Goal: Task Accomplishment & Management: Complete application form

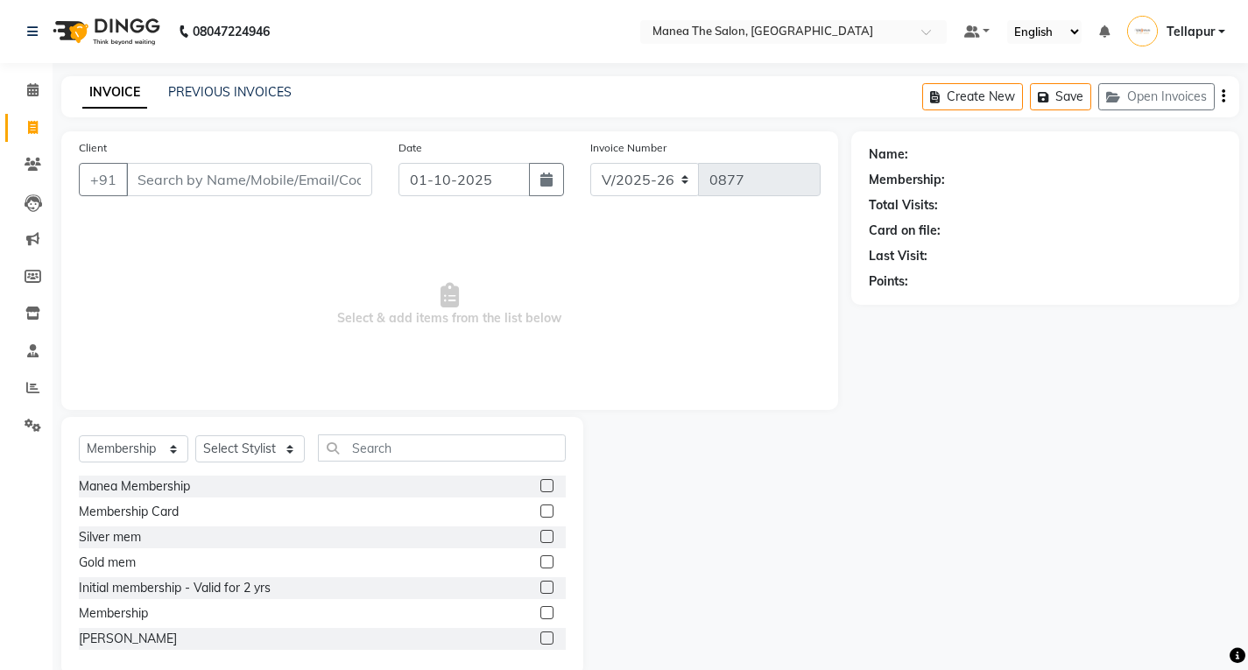
select select "6085"
select select "membership"
type input "0"
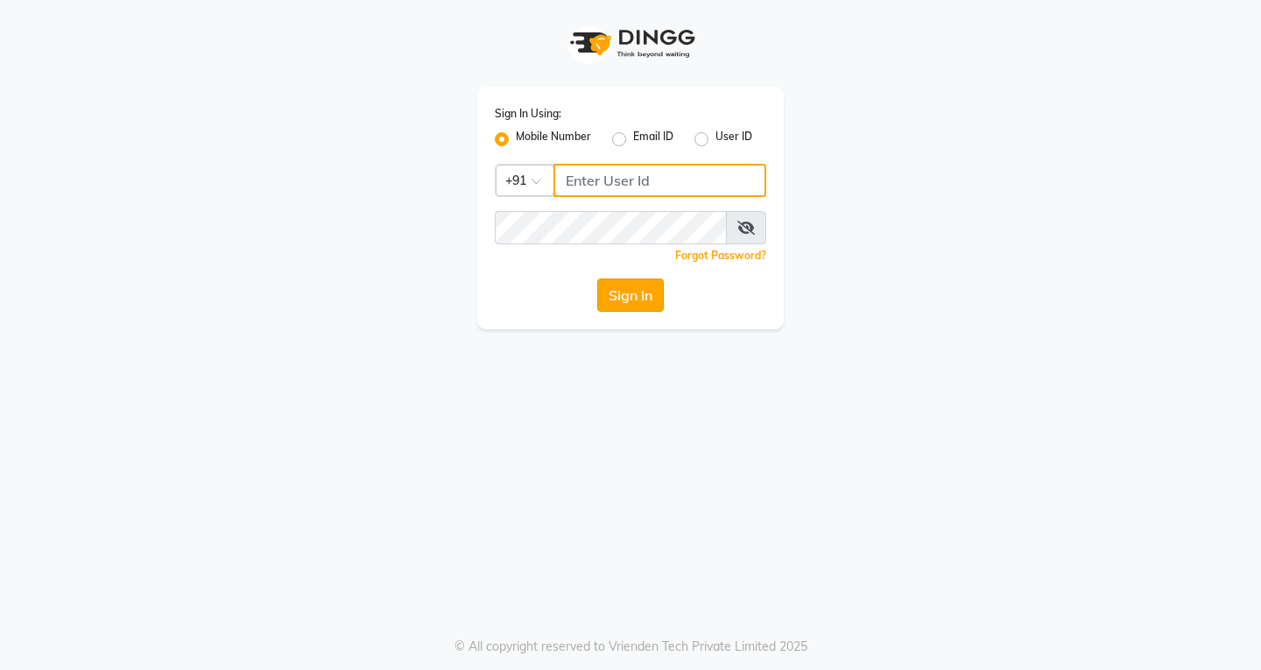
type input "9502350099"
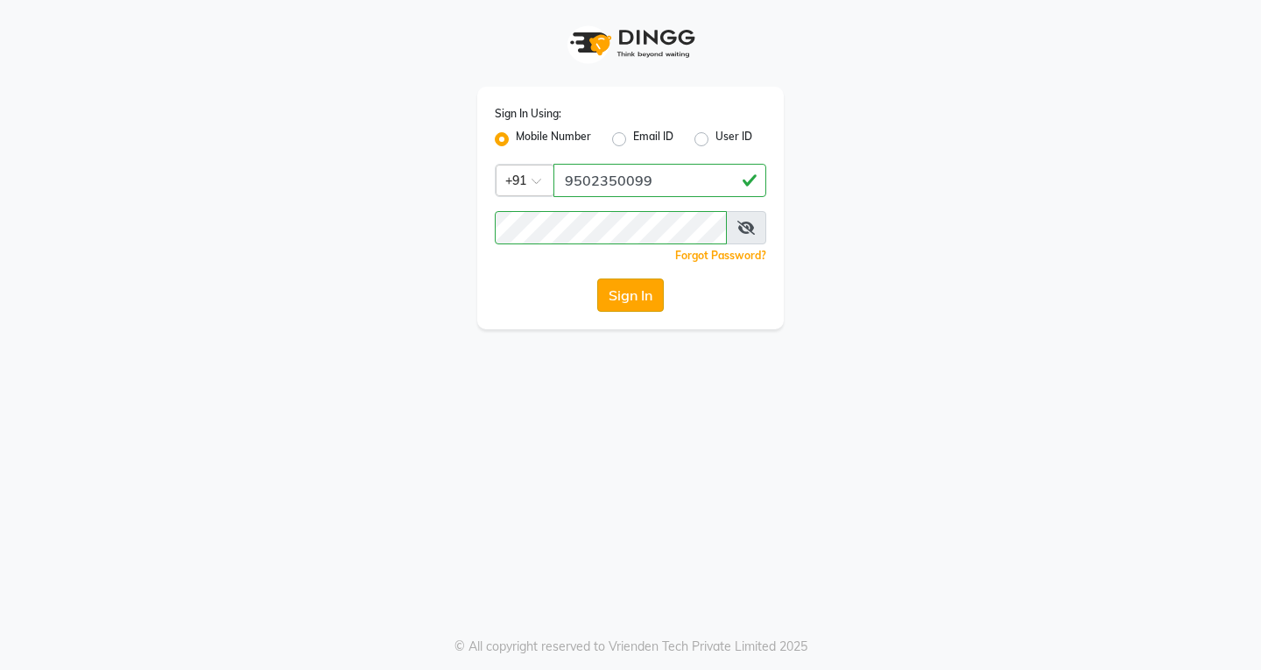
click at [656, 294] on button "Sign In" at bounding box center [630, 294] width 67 height 33
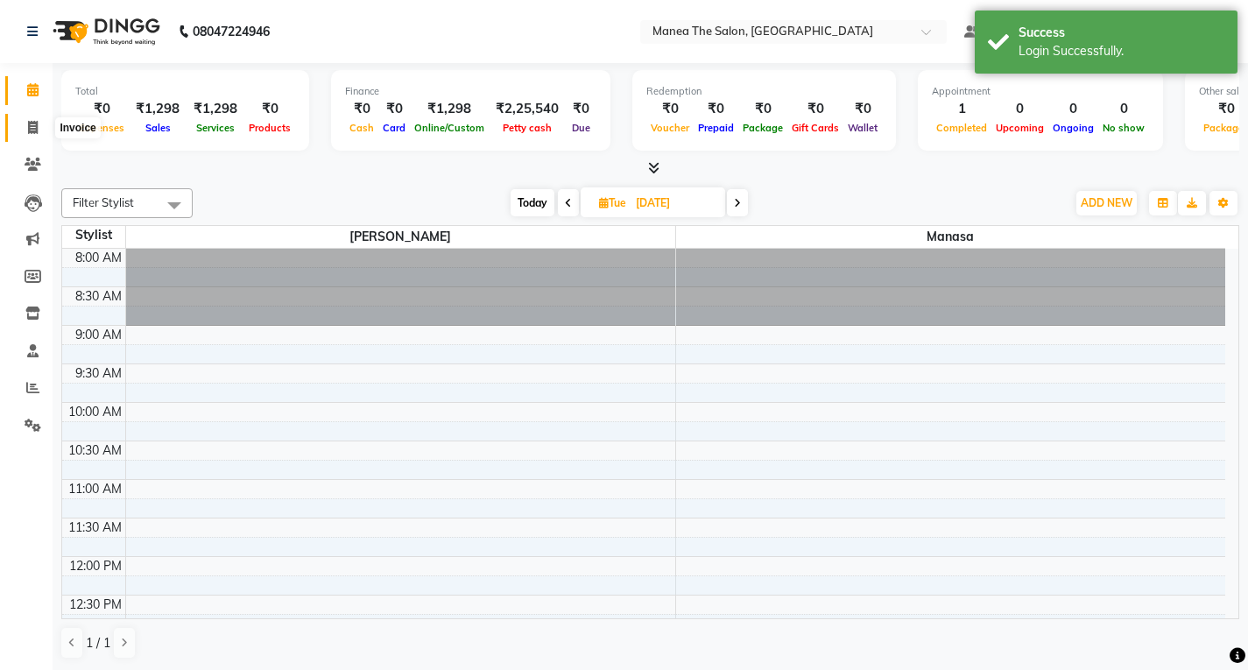
click at [24, 130] on span at bounding box center [33, 128] width 31 height 20
select select "6085"
select select "service"
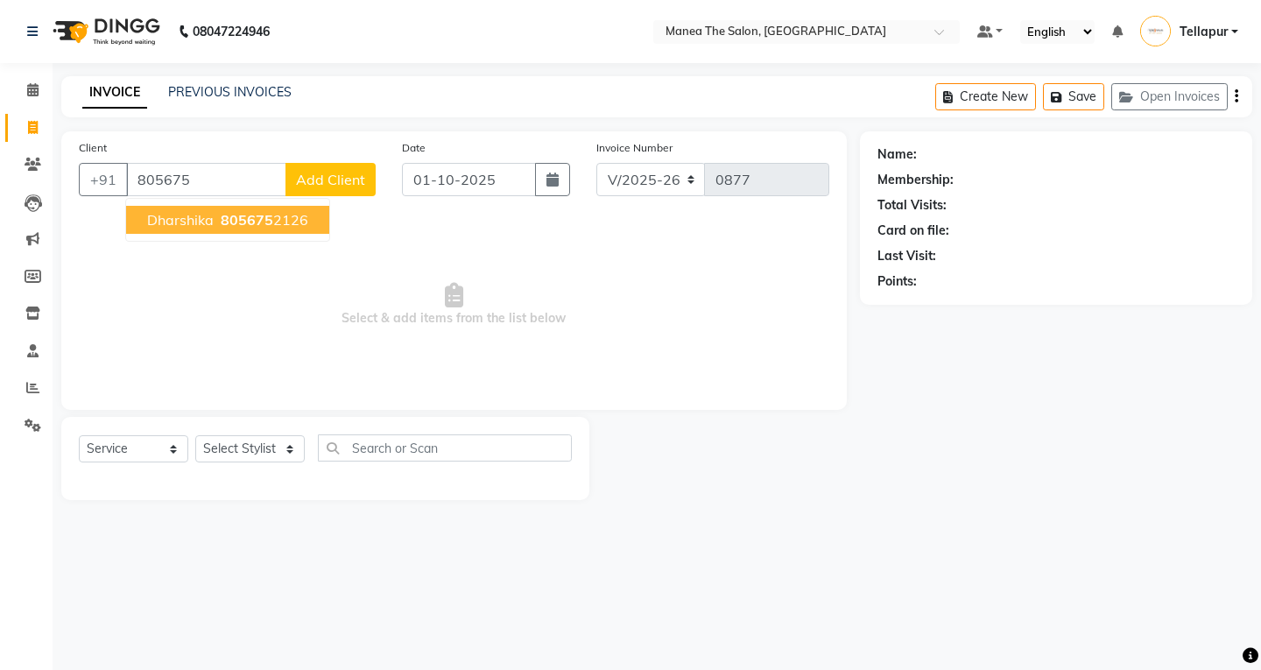
click at [299, 221] on ngb-highlight "805675 2126" at bounding box center [262, 220] width 91 height 18
type input "8056752126"
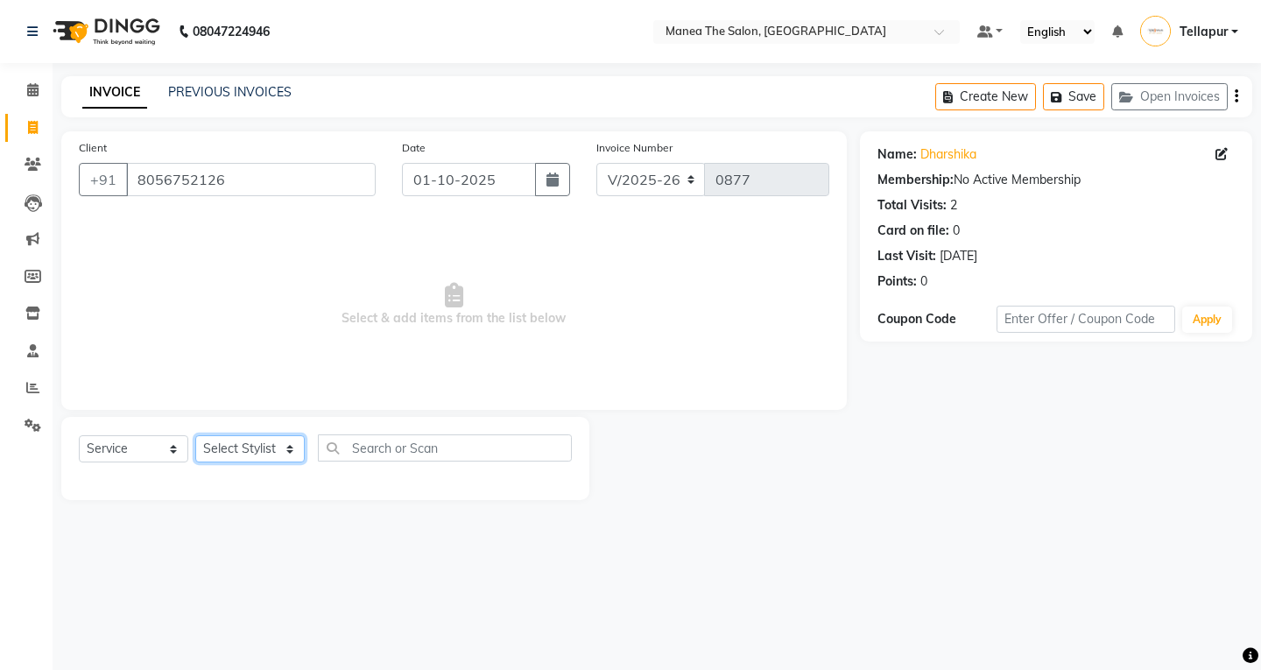
click at [225, 448] on select "Select Stylist Ali Manasa" at bounding box center [249, 448] width 109 height 27
click at [366, 446] on input "text" at bounding box center [445, 447] width 254 height 27
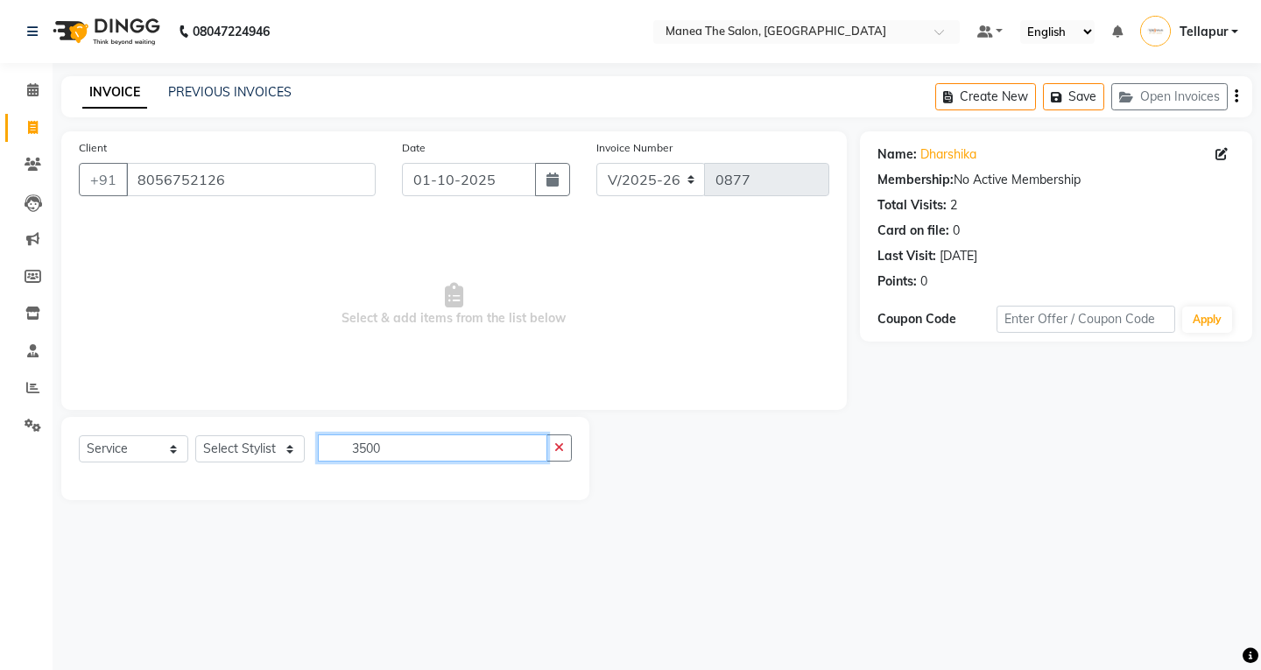
type input "3500"
click at [231, 450] on select "Select Stylist Ali Manasa" at bounding box center [249, 448] width 109 height 27
select select "85429"
click at [195, 435] on select "Select Stylist Ali Manasa" at bounding box center [249, 448] width 109 height 27
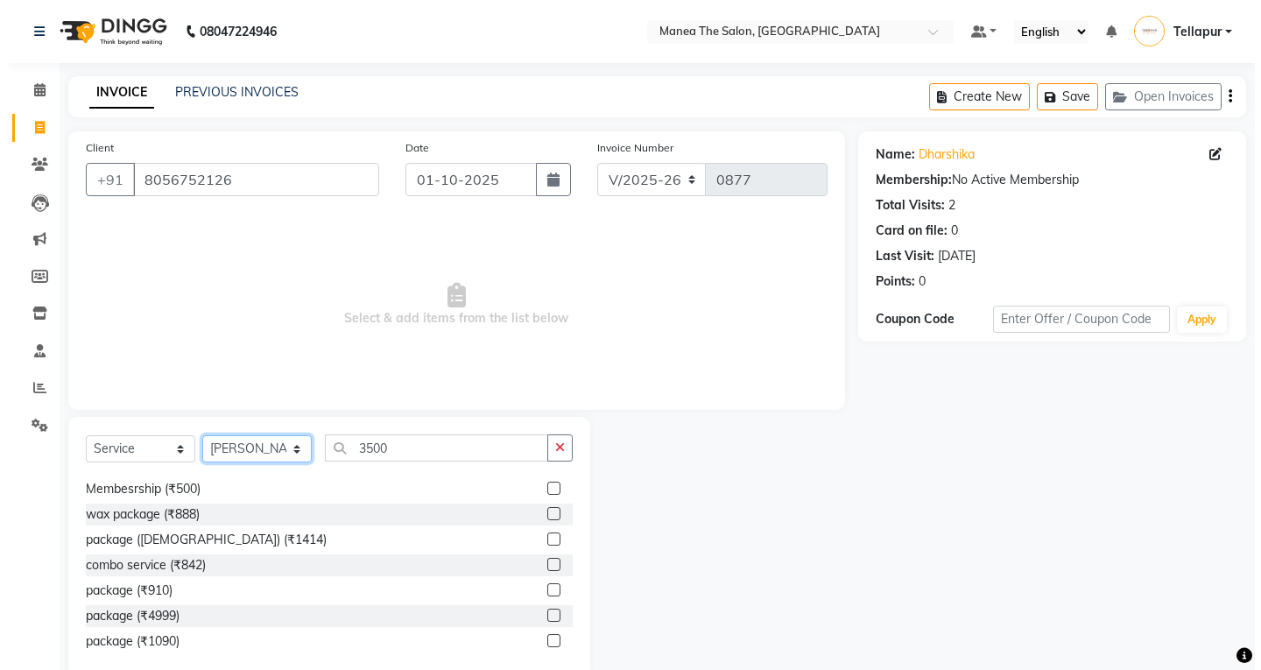
scroll to position [350, 0]
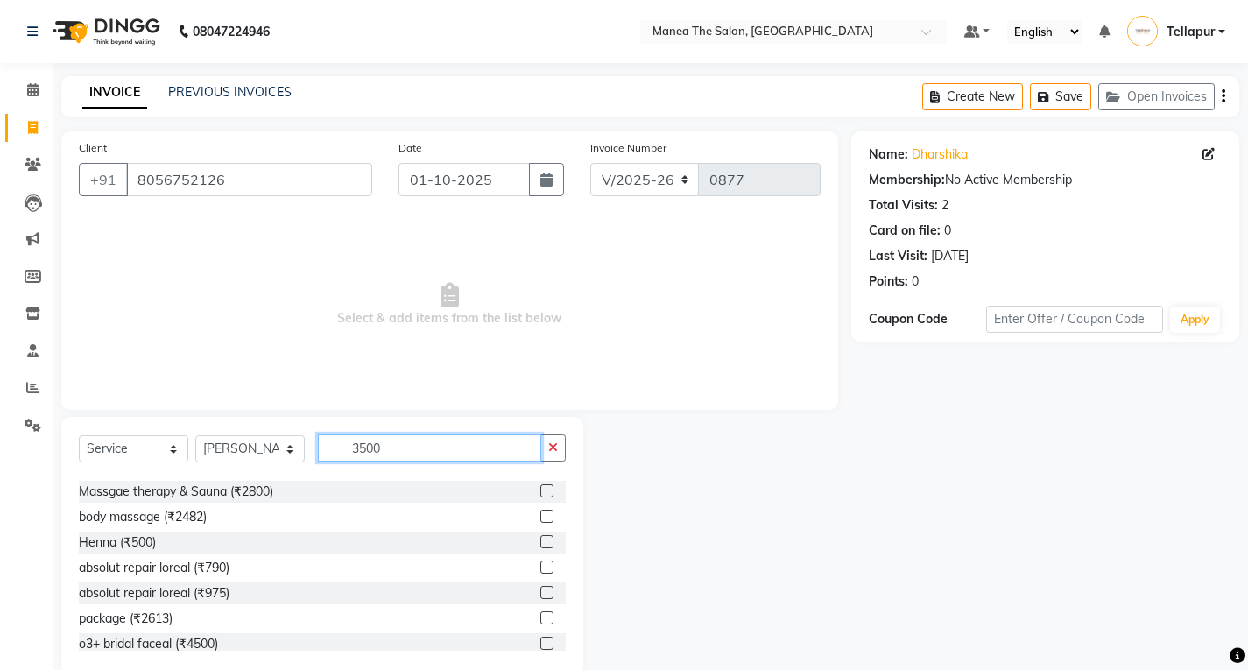
click at [404, 450] on input "3500" at bounding box center [429, 447] width 223 height 27
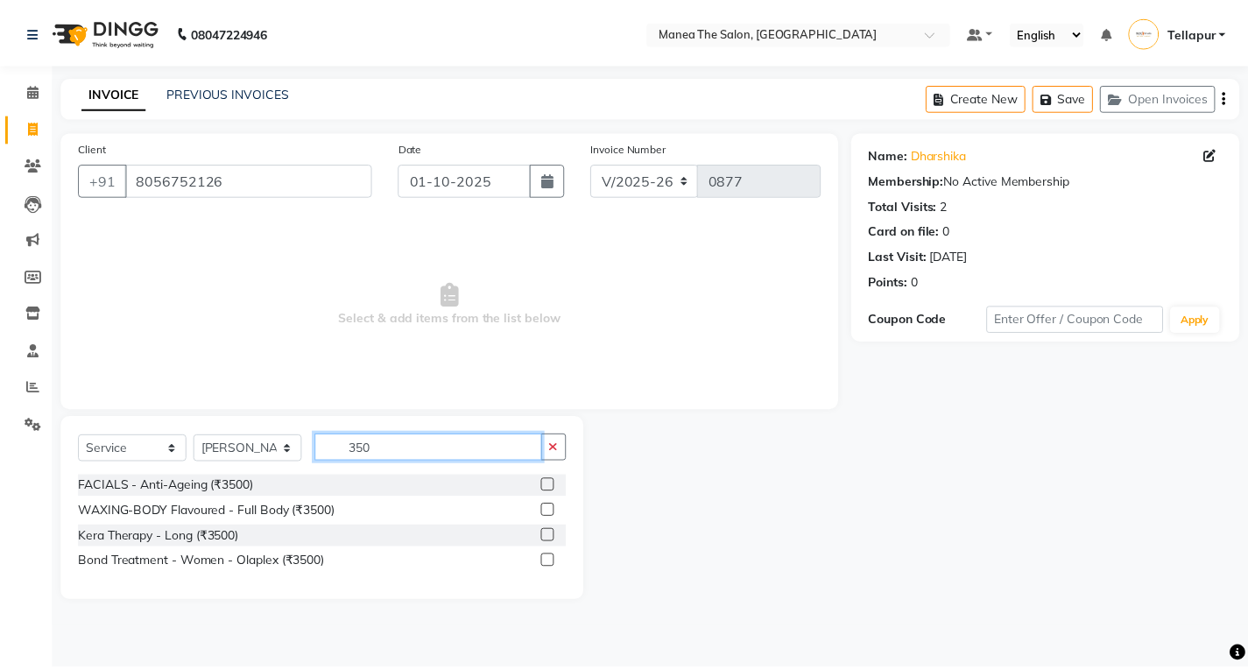
scroll to position [0, 0]
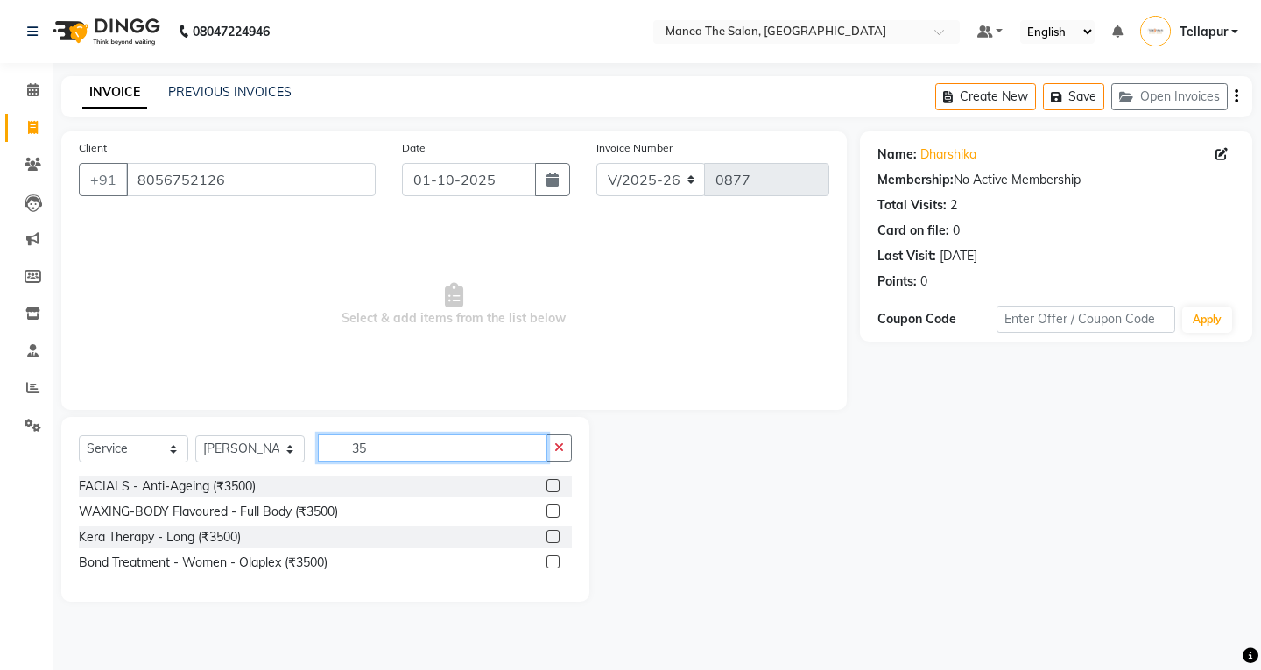
type input "3"
type input "spa"
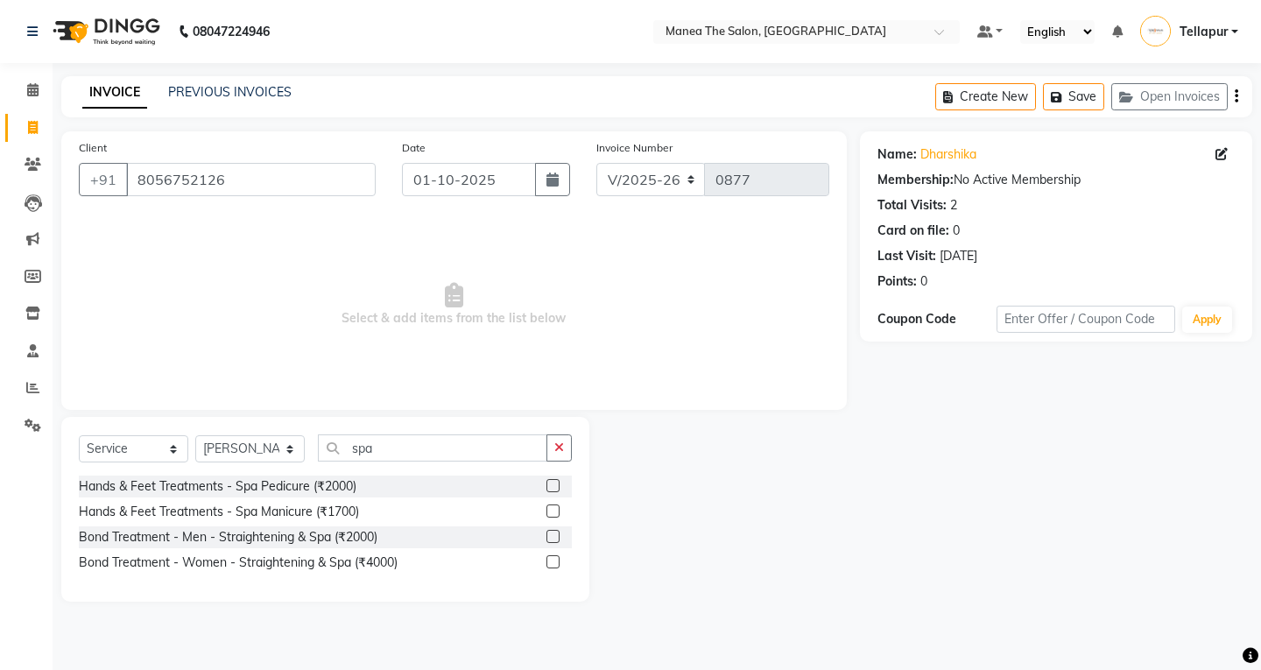
click at [548, 557] on label at bounding box center [552, 561] width 13 height 13
click at [548, 557] on input "checkbox" at bounding box center [551, 562] width 11 height 11
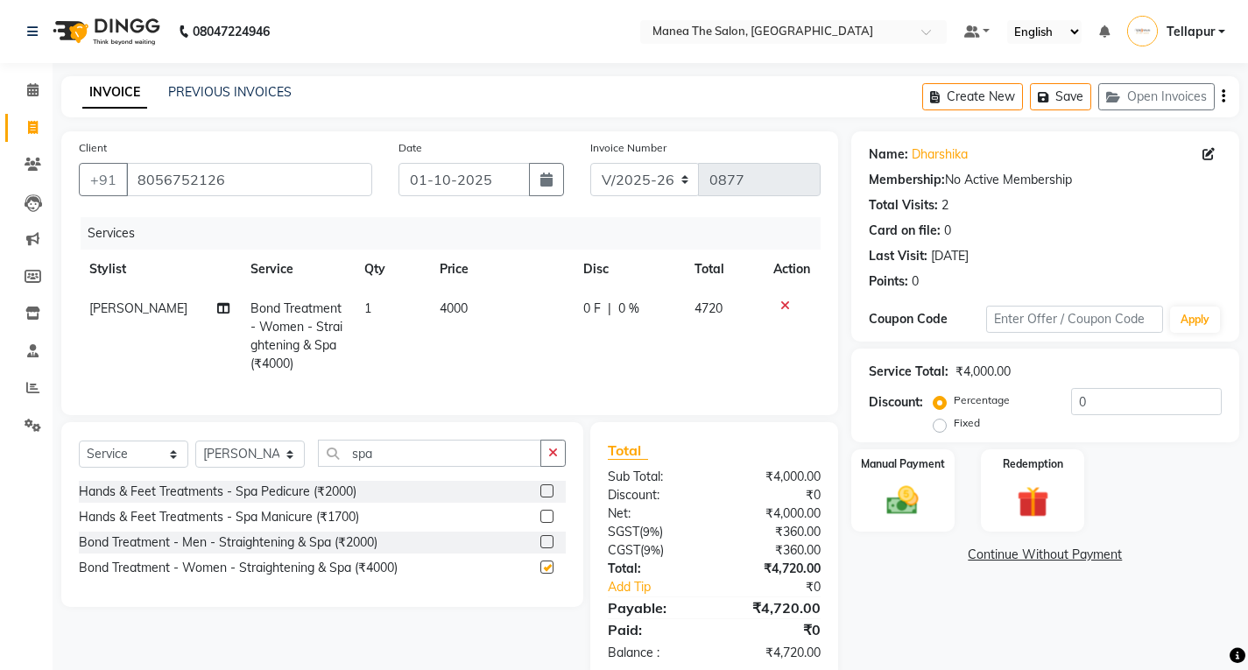
checkbox input "false"
click at [711, 310] on span "4720" at bounding box center [708, 308] width 28 height 16
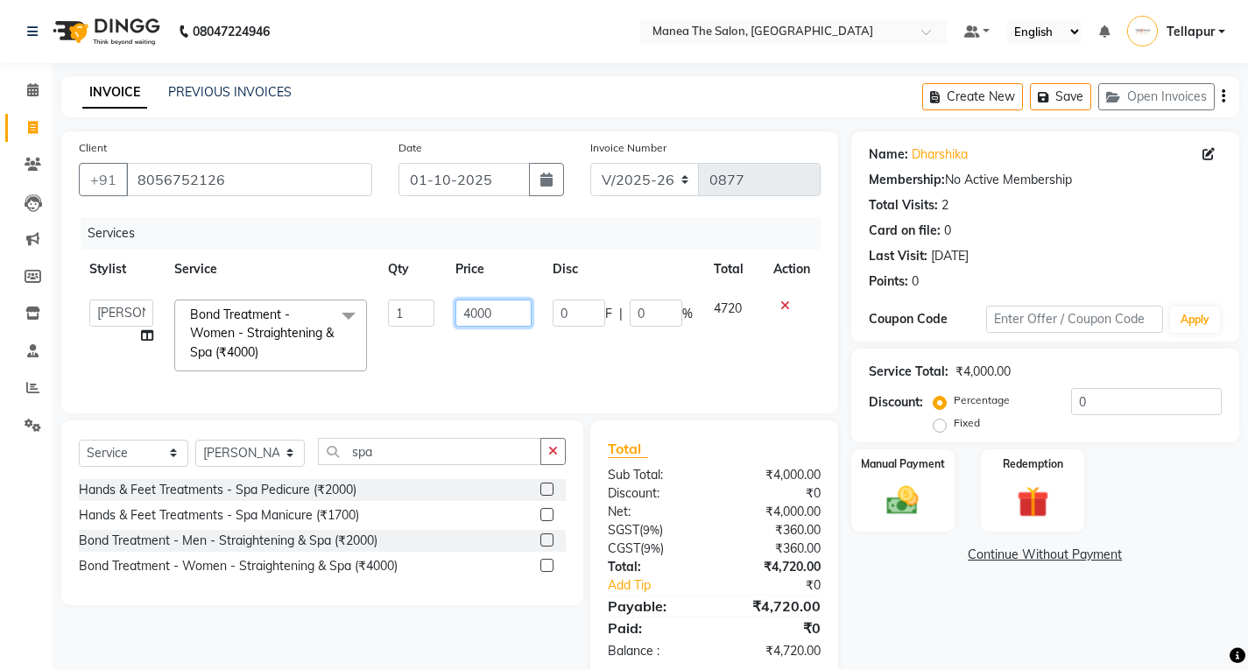
click at [510, 311] on input "4000" at bounding box center [493, 312] width 76 height 27
type input "4"
type input "3500"
click at [397, 371] on td "1" at bounding box center [410, 335] width 67 height 93
click at [123, 348] on td "Ali Manasa" at bounding box center [121, 335] width 85 height 93
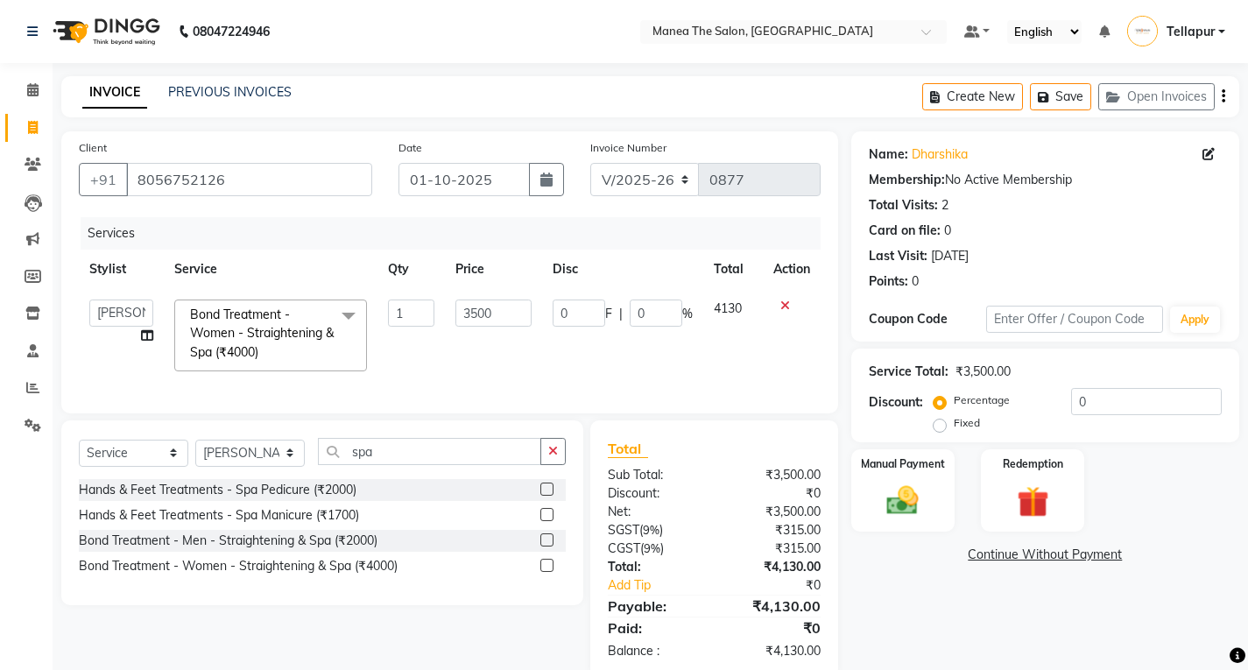
click at [342, 310] on span at bounding box center [348, 315] width 35 height 33
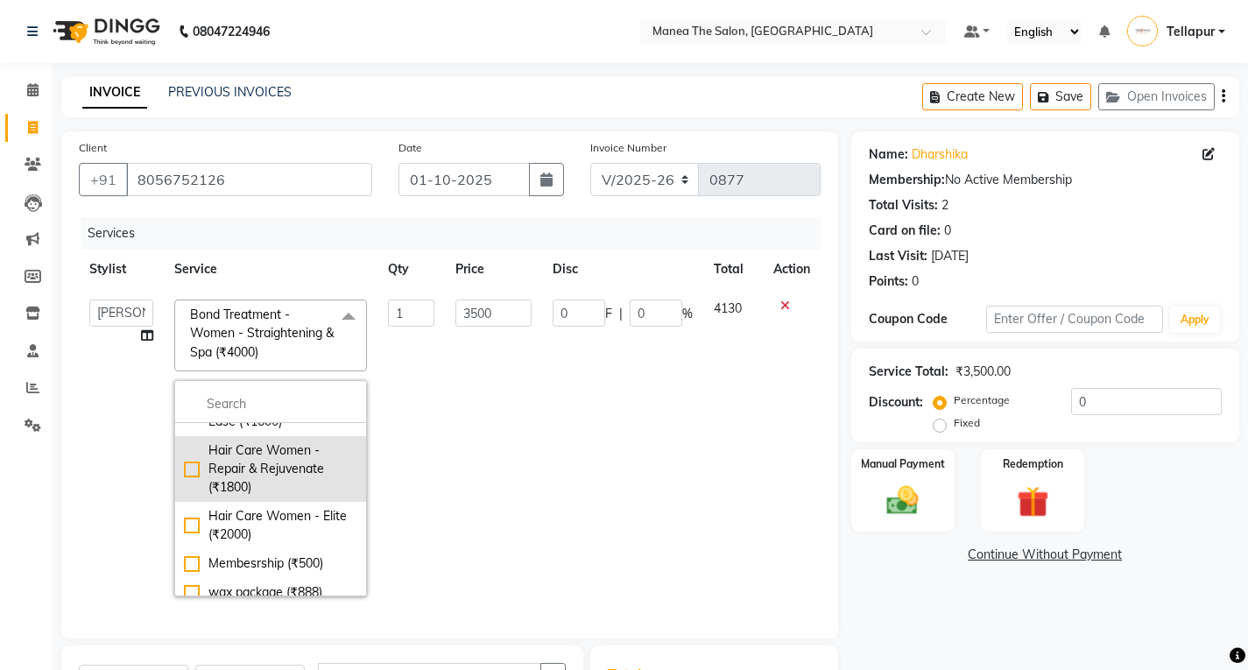
scroll to position [263, 0]
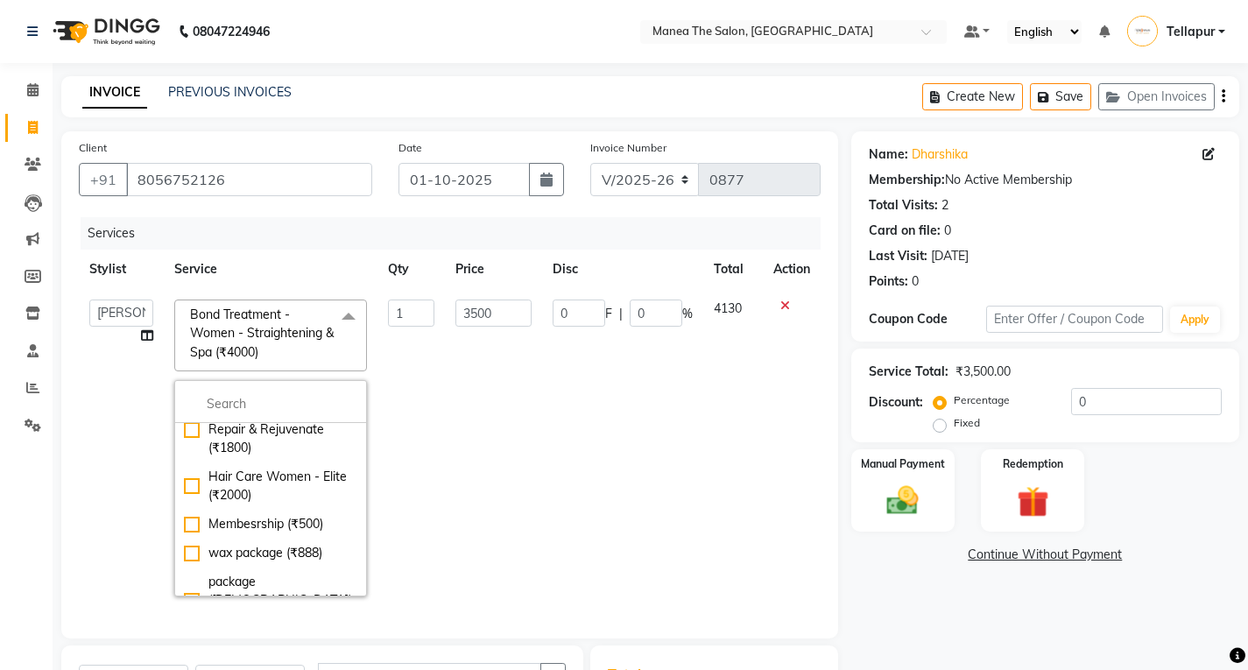
click at [563, 523] on td "0 F | 0 %" at bounding box center [622, 448] width 161 height 318
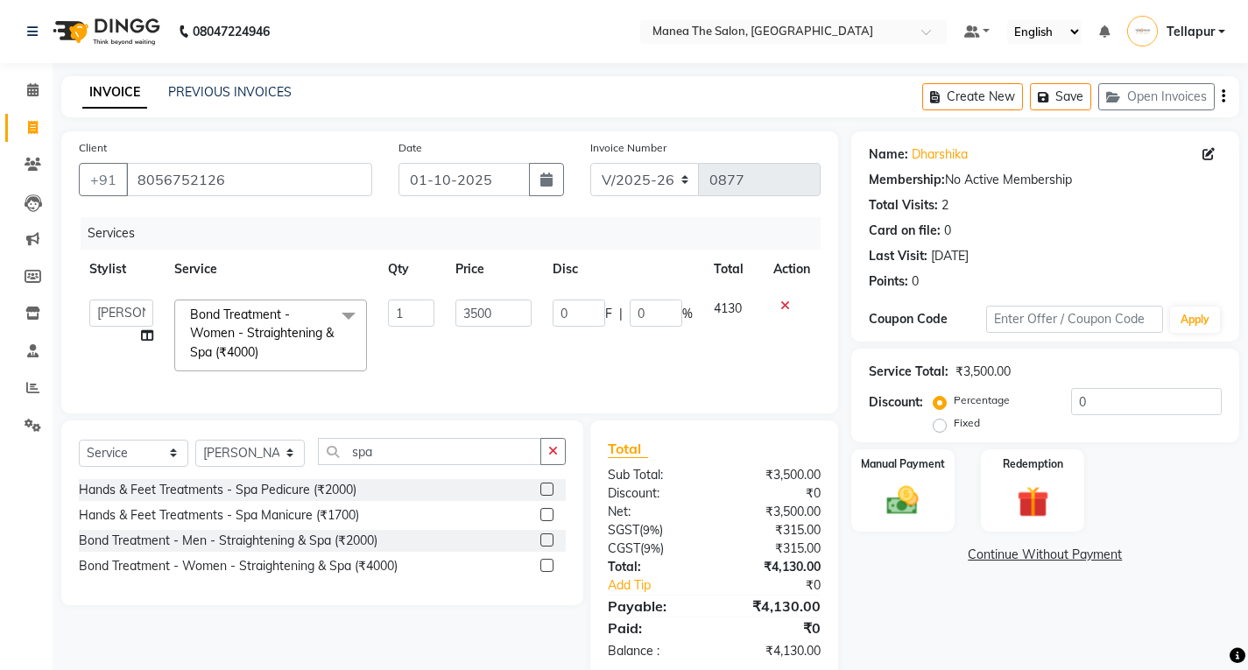
click at [781, 308] on icon at bounding box center [785, 305] width 10 height 12
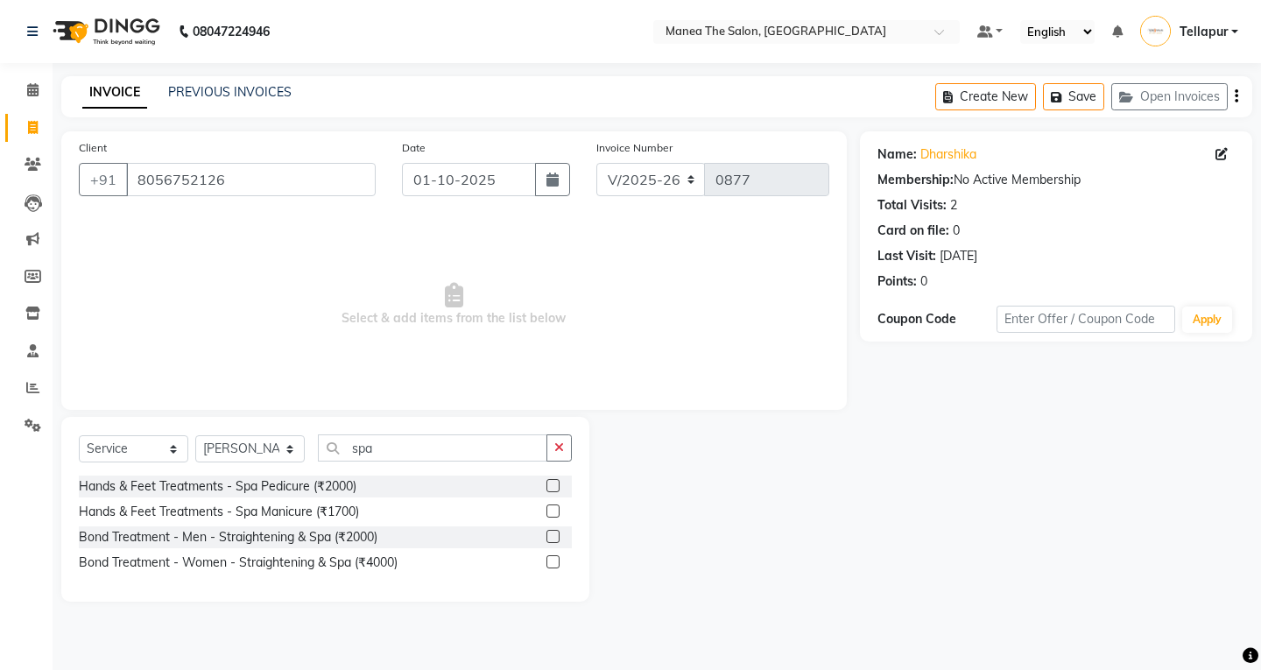
click at [552, 562] on label at bounding box center [552, 561] width 13 height 13
click at [552, 562] on input "checkbox" at bounding box center [551, 562] width 11 height 11
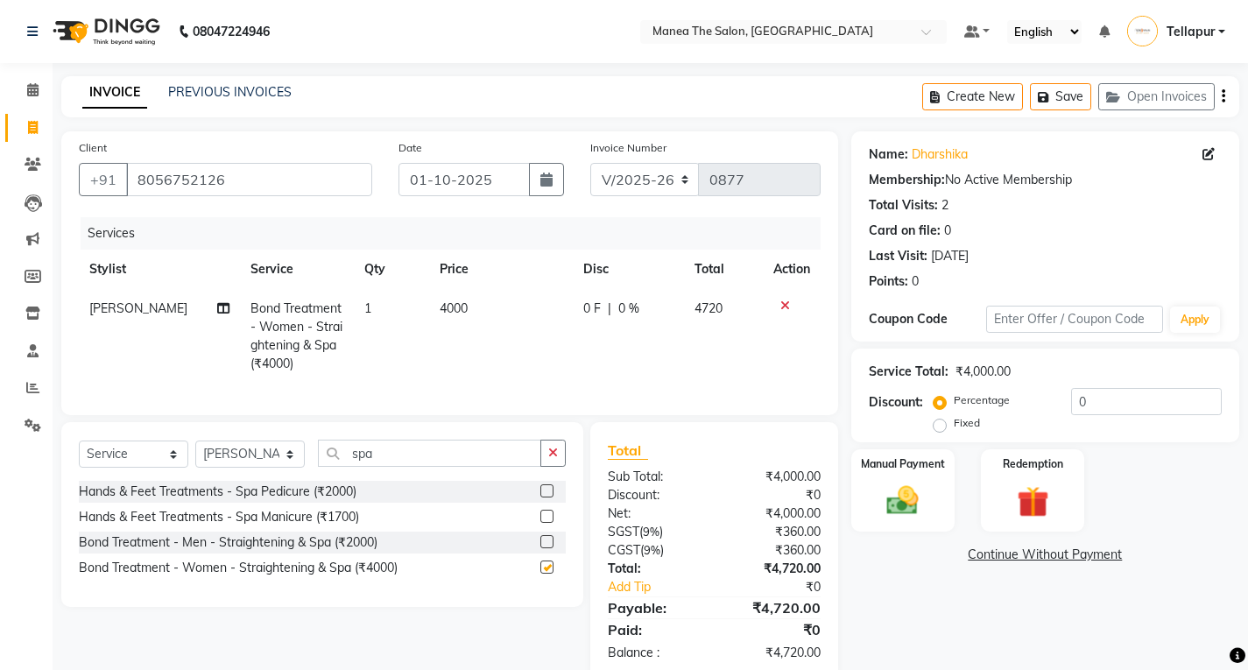
checkbox input "false"
click at [747, 307] on td "4720" at bounding box center [723, 336] width 78 height 95
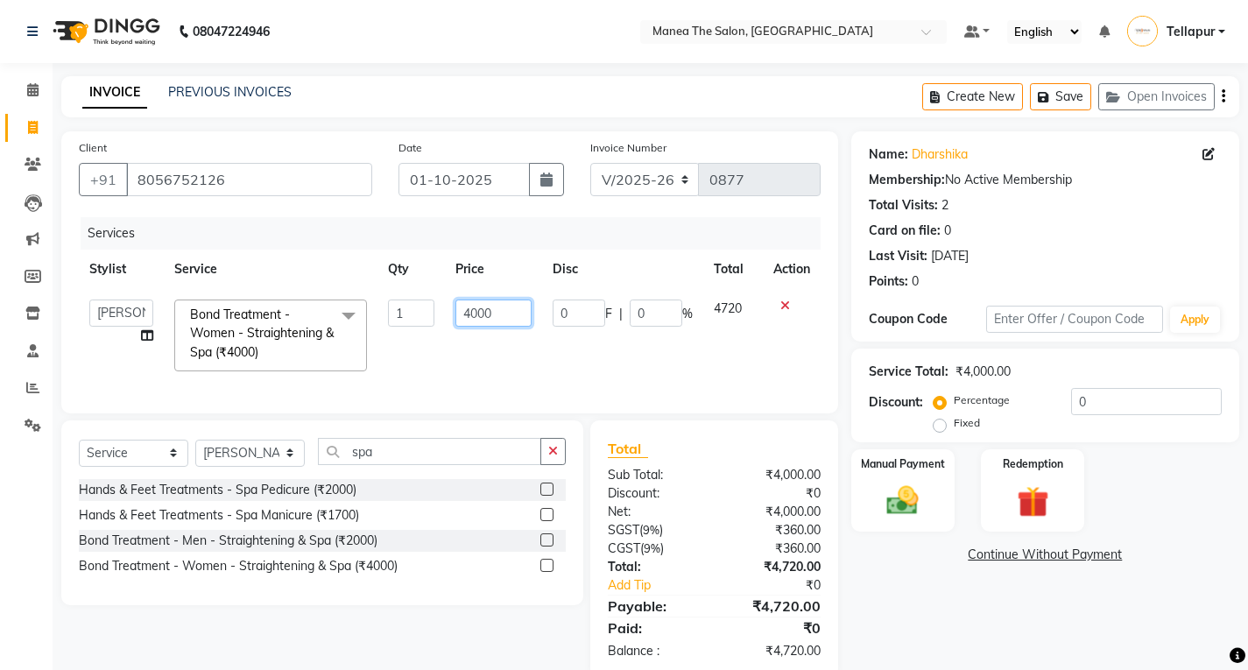
click at [506, 302] on input "4000" at bounding box center [493, 312] width 76 height 27
type input "4"
type input "3500"
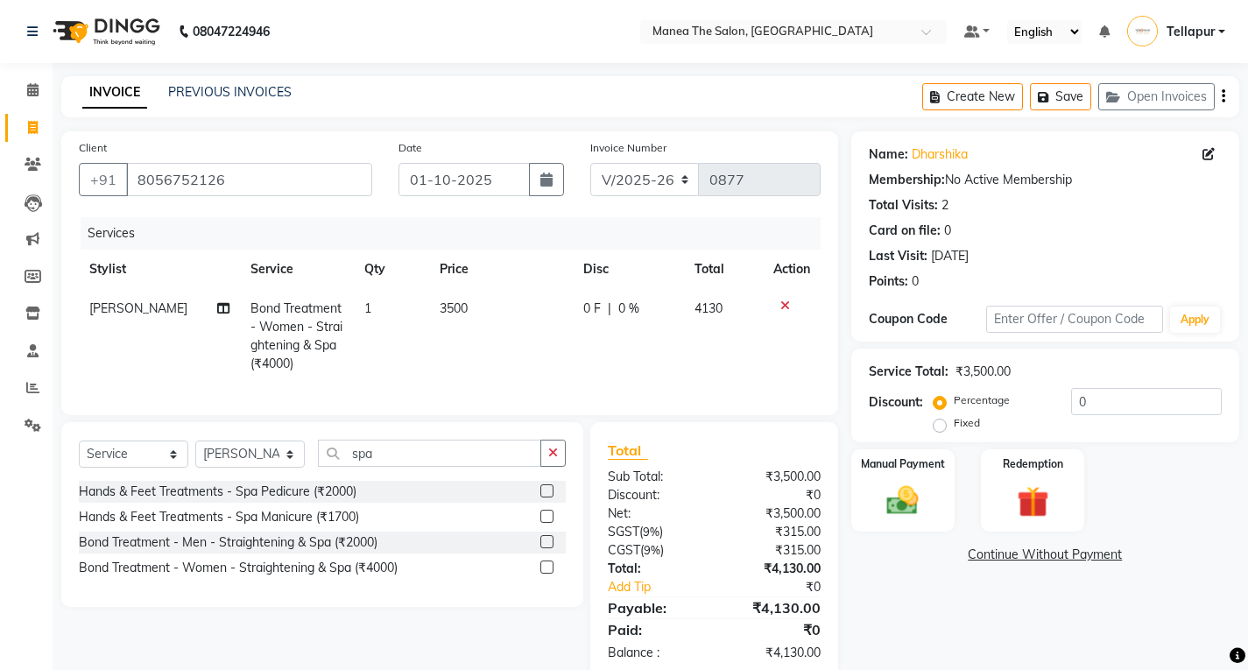
click at [746, 309] on td "4130" at bounding box center [723, 336] width 78 height 95
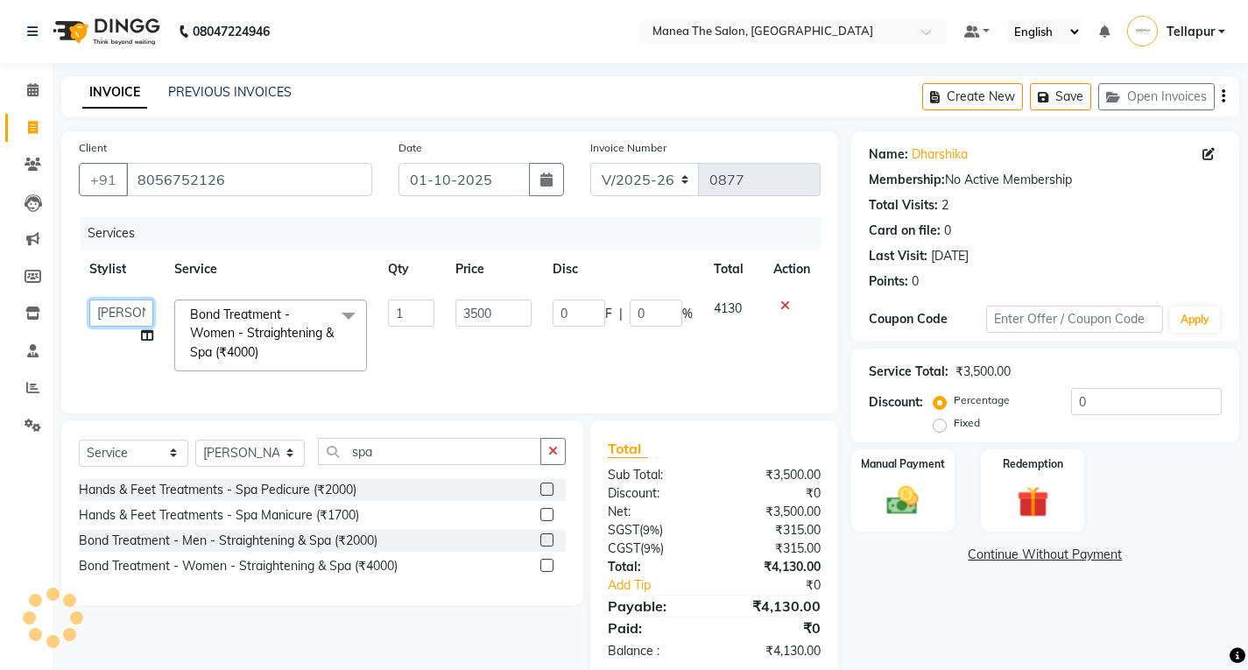
click at [119, 325] on select "Ali Manasa" at bounding box center [121, 312] width 64 height 27
click at [89, 299] on select "Ali Manasa" at bounding box center [121, 312] width 64 height 27
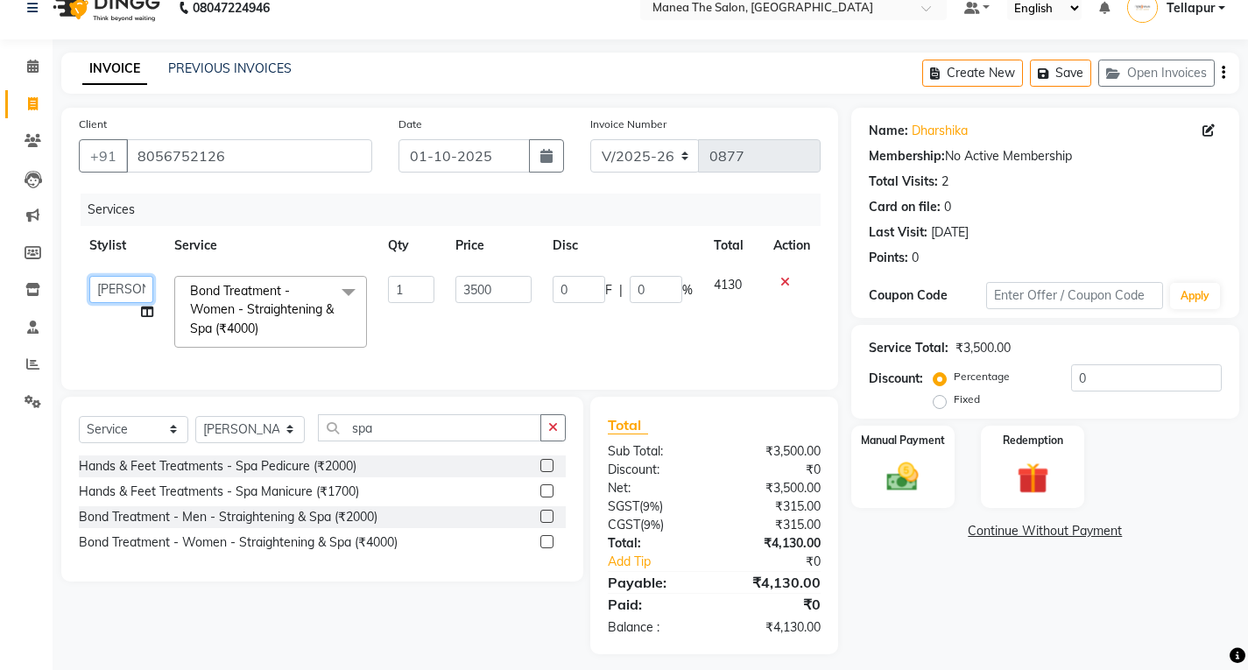
scroll to position [47, 0]
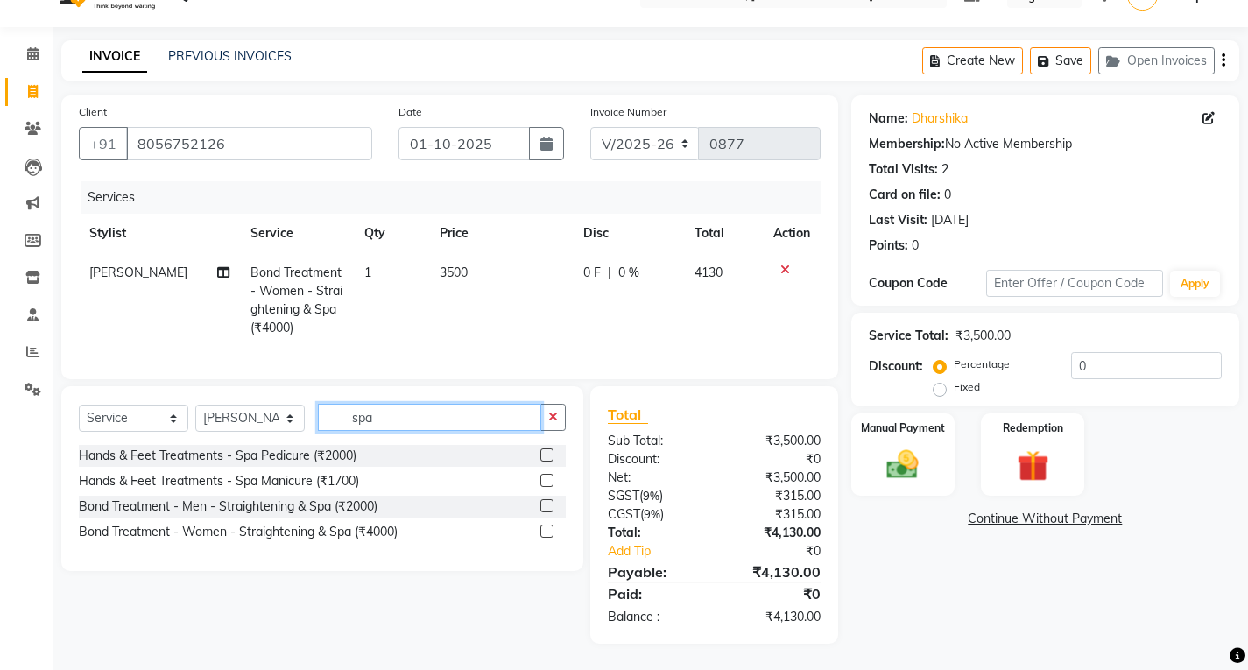
click at [418, 422] on input "spa" at bounding box center [429, 417] width 223 height 27
type input "s"
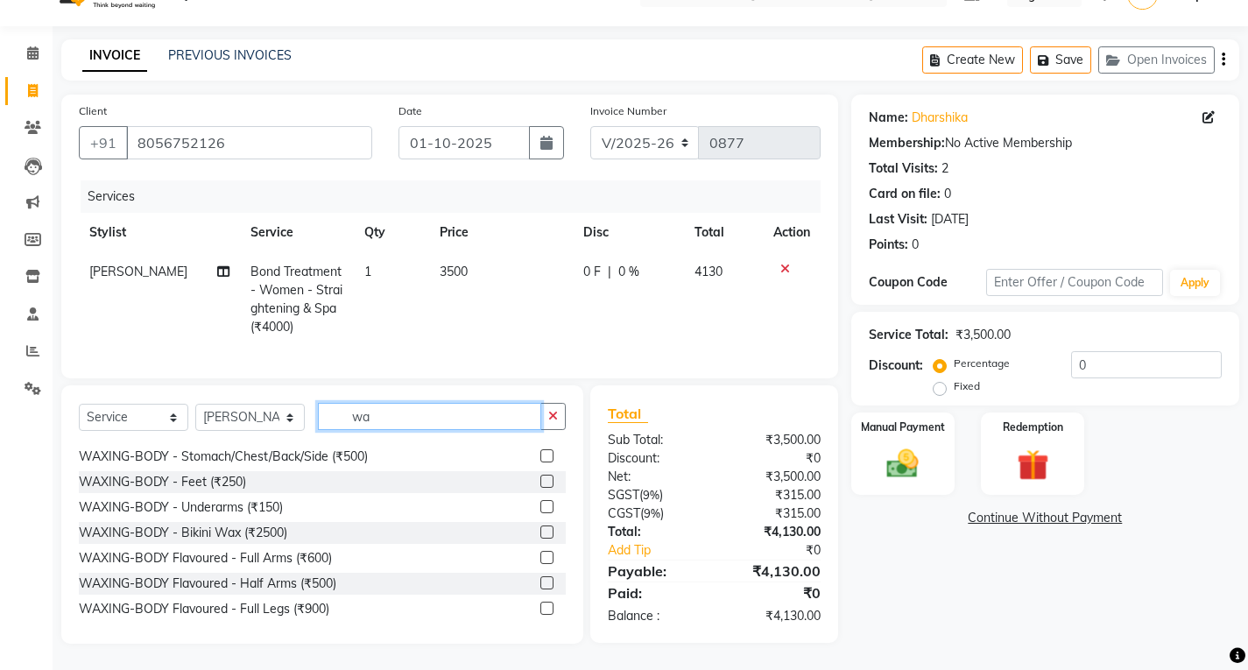
scroll to position [525, 0]
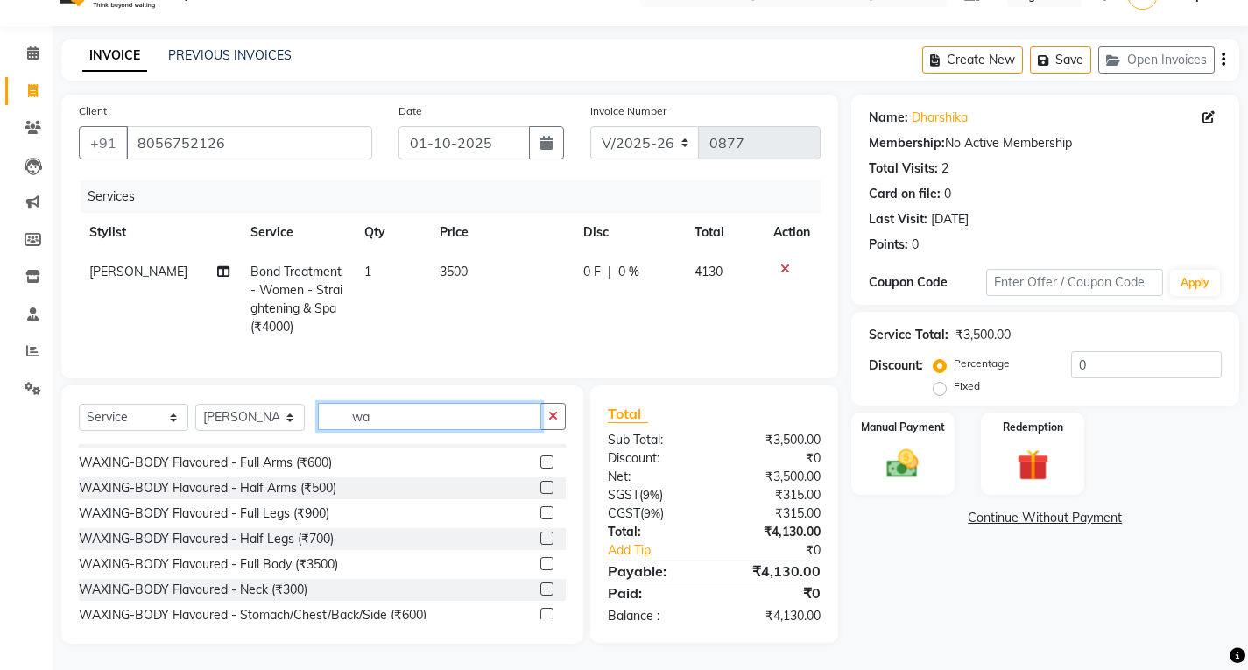
type input "wa"
click at [540, 515] on label at bounding box center [546, 512] width 13 height 13
click at [540, 515] on input "checkbox" at bounding box center [545, 513] width 11 height 11
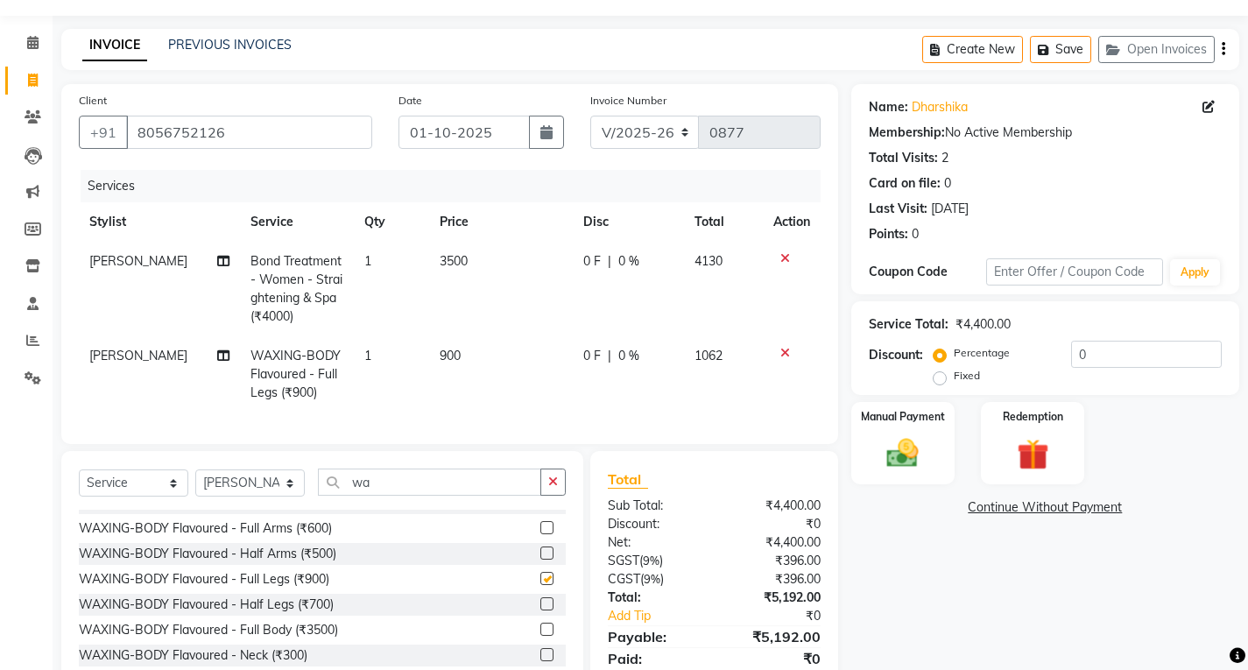
checkbox input "false"
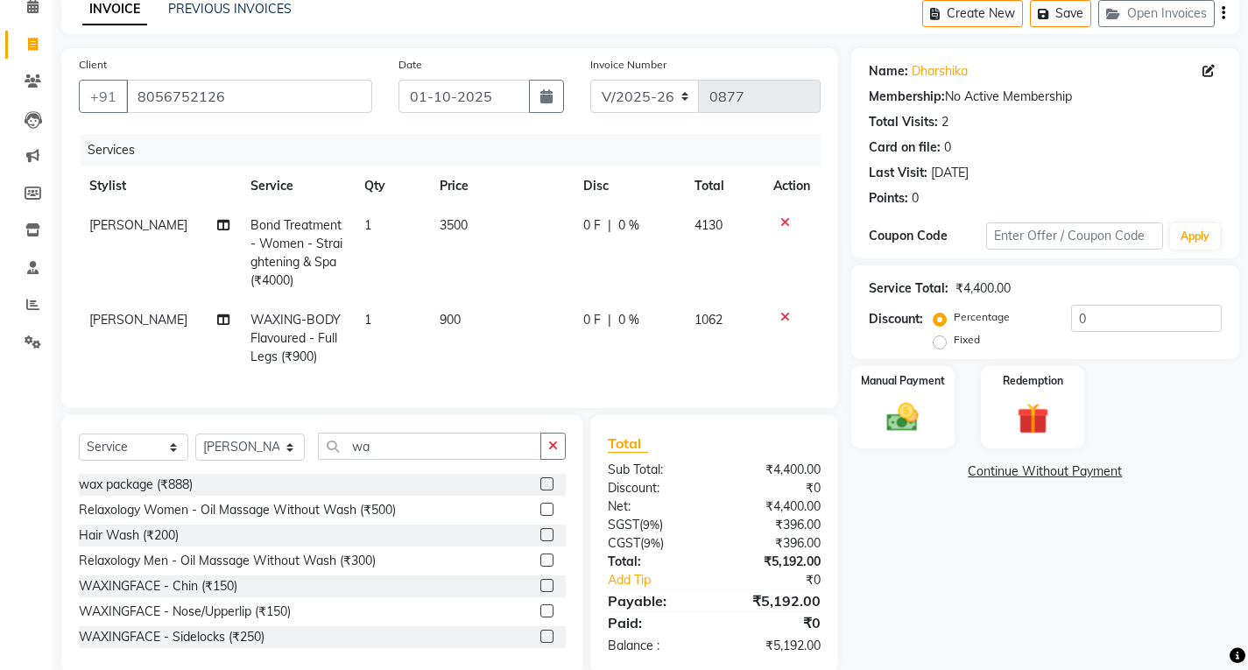
scroll to position [126, 0]
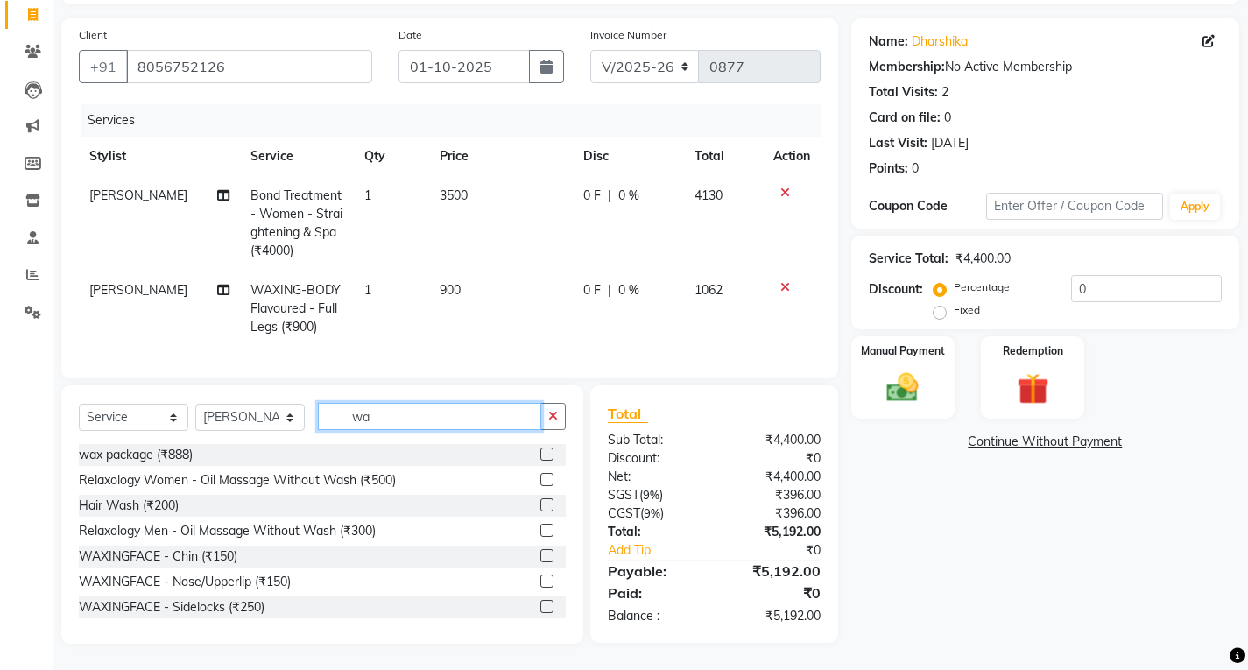
click at [404, 418] on input "wa" at bounding box center [429, 416] width 223 height 27
type input "w"
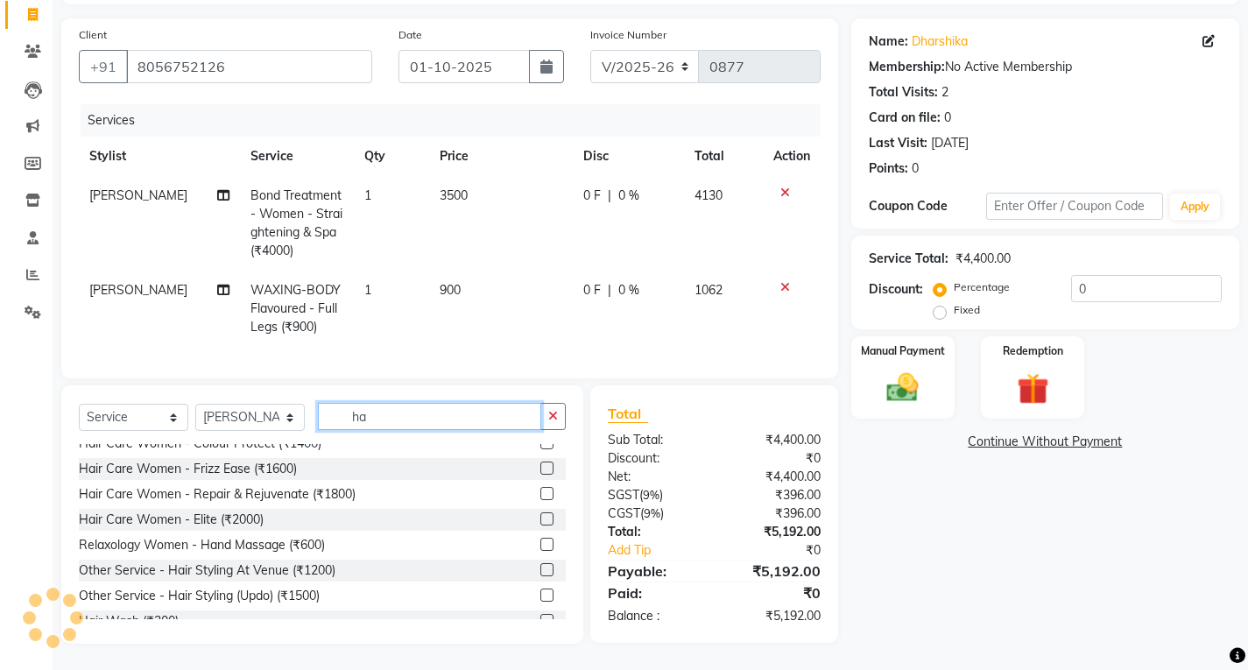
scroll to position [175, 0]
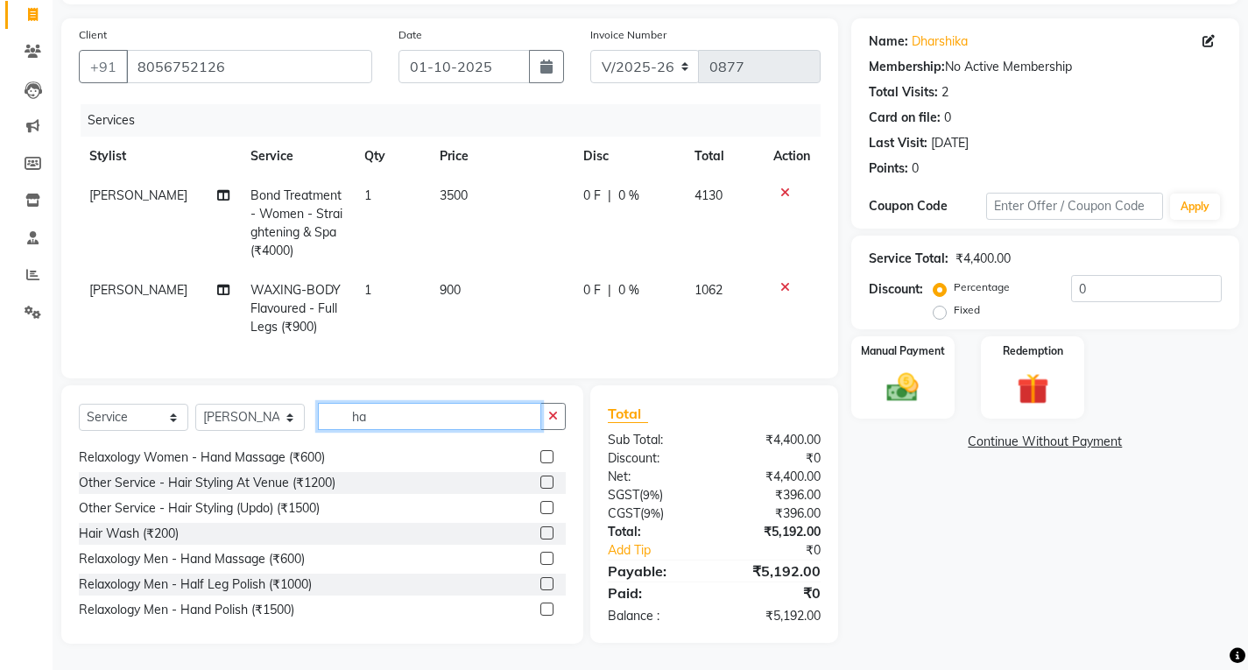
click at [369, 420] on input "ha" at bounding box center [429, 416] width 223 height 27
type input "h"
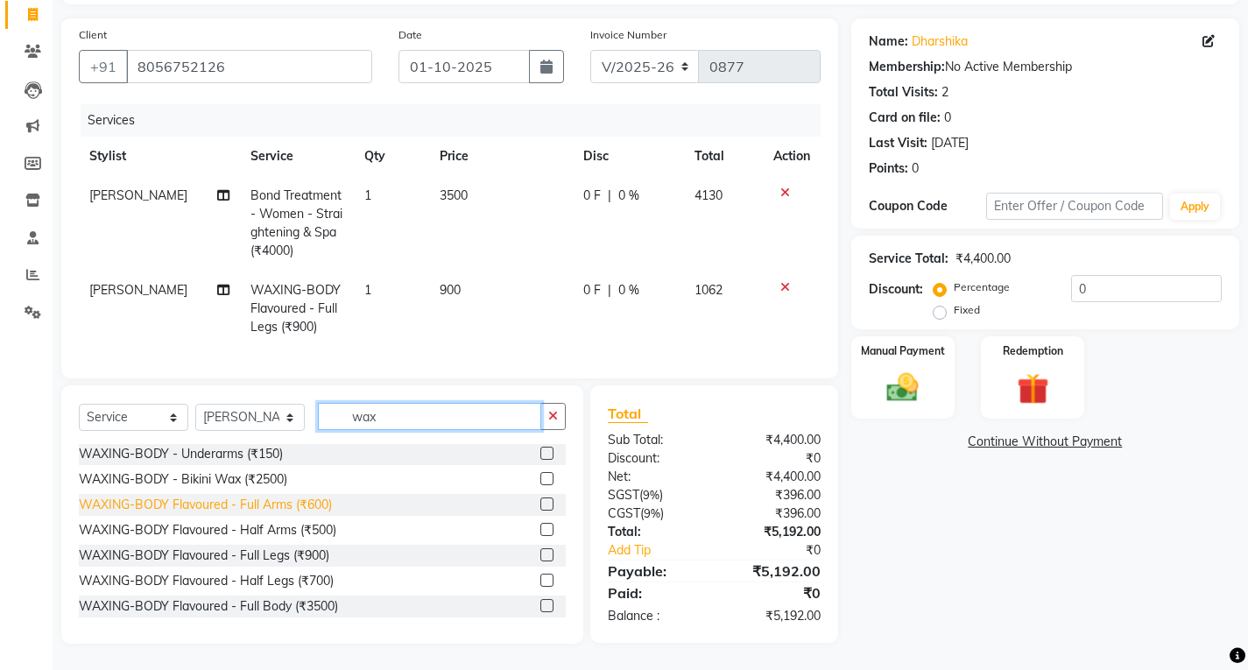
scroll to position [438, 0]
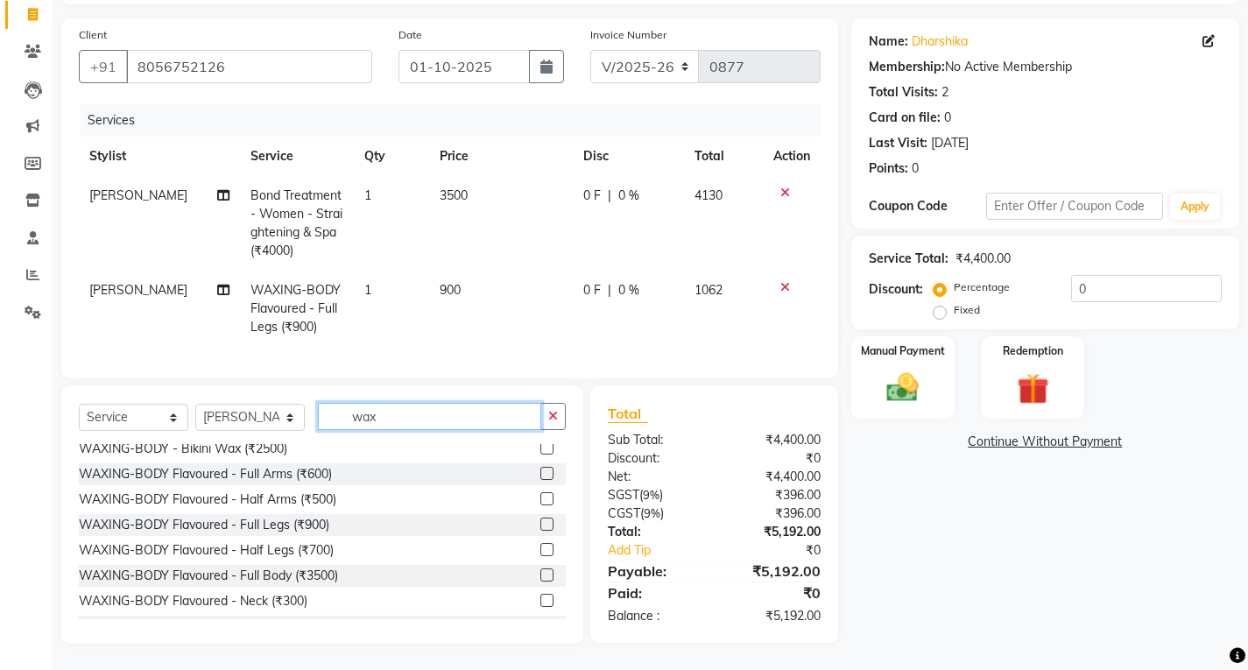
type input "wax"
click at [540, 475] on label at bounding box center [546, 473] width 13 height 13
click at [540, 475] on input "checkbox" at bounding box center [545, 473] width 11 height 11
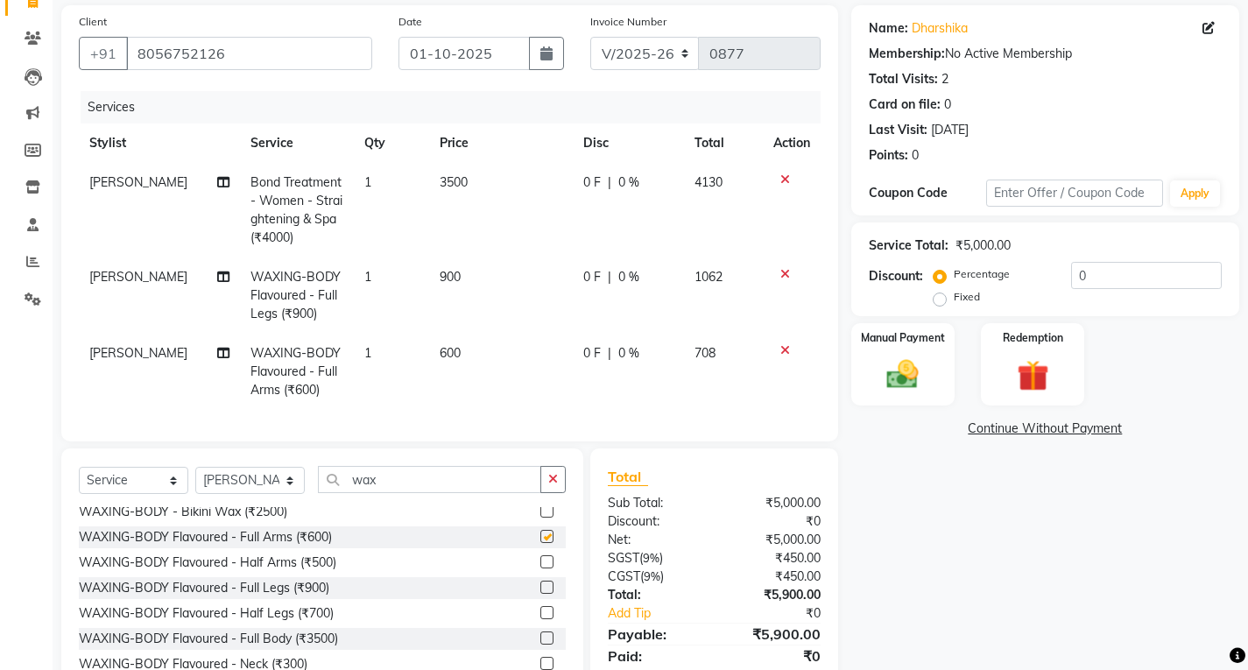
checkbox input "false"
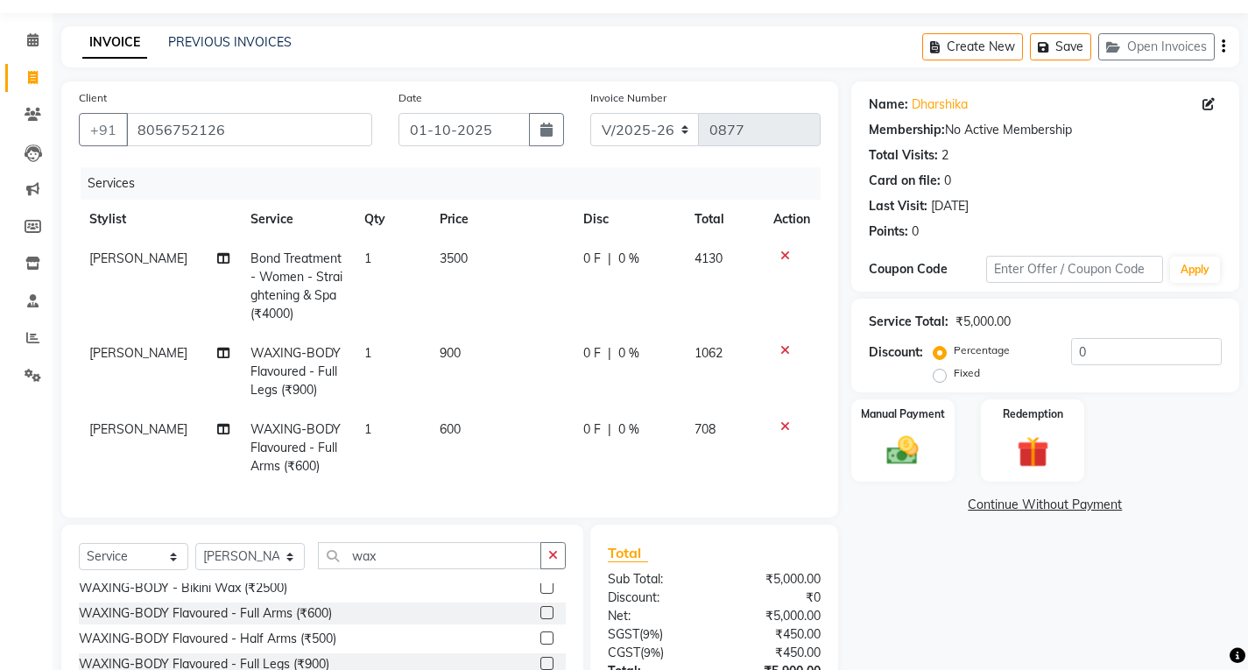
scroll to position [27, 0]
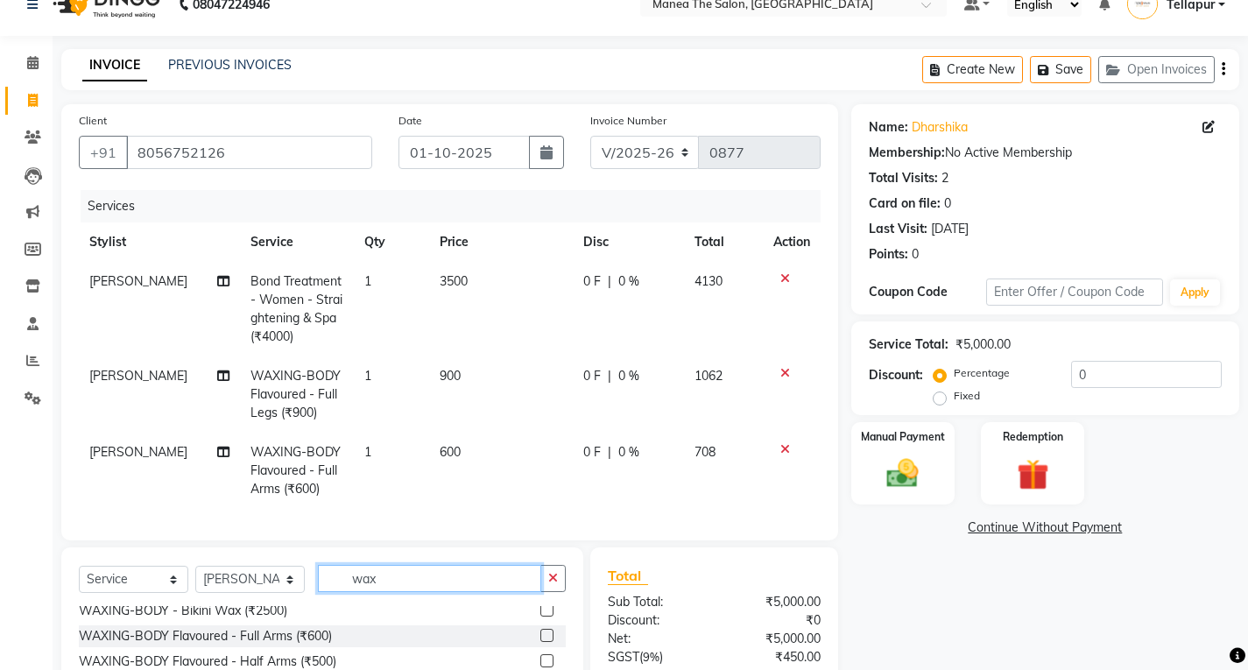
click at [426, 592] on input "wax" at bounding box center [429, 578] width 223 height 27
type input "w"
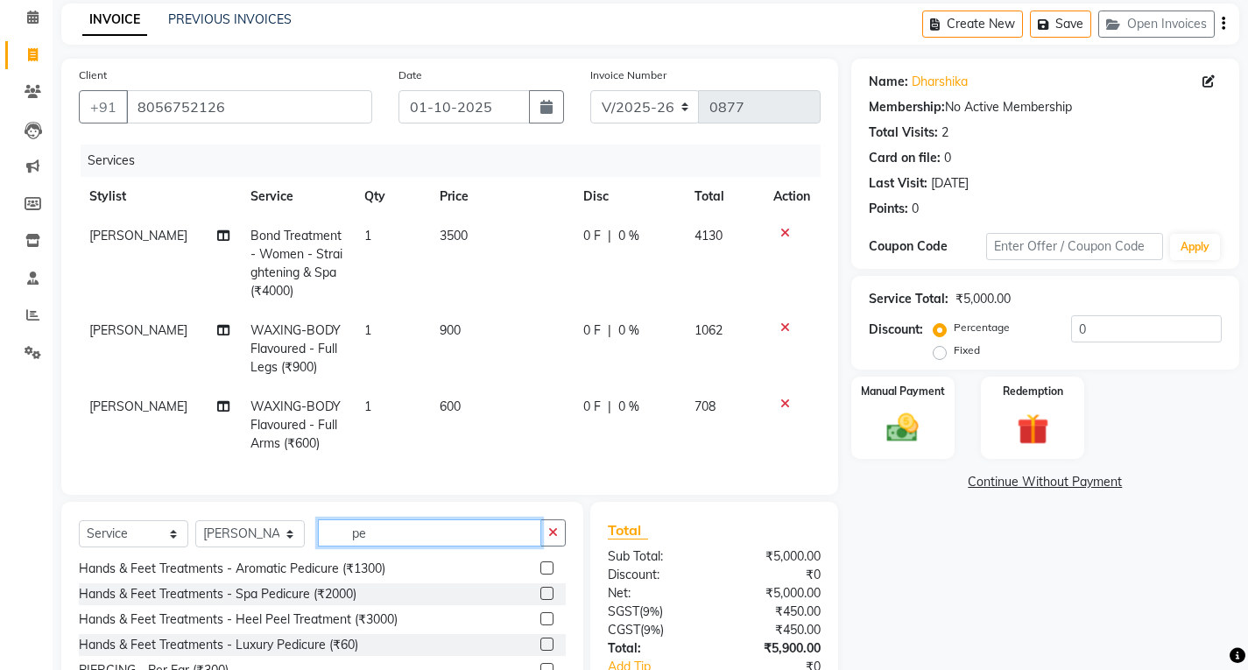
scroll to position [115, 0]
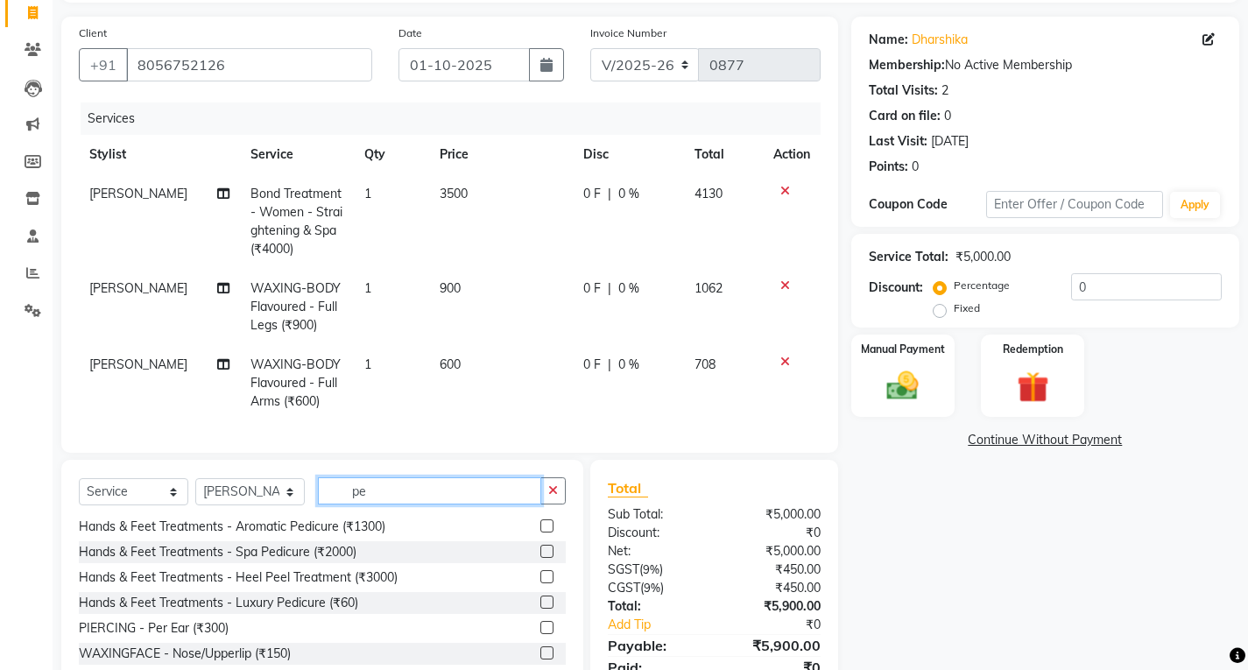
type input "pe"
click at [540, 532] on label at bounding box center [546, 525] width 13 height 13
click at [540, 532] on input "checkbox" at bounding box center [545, 526] width 11 height 11
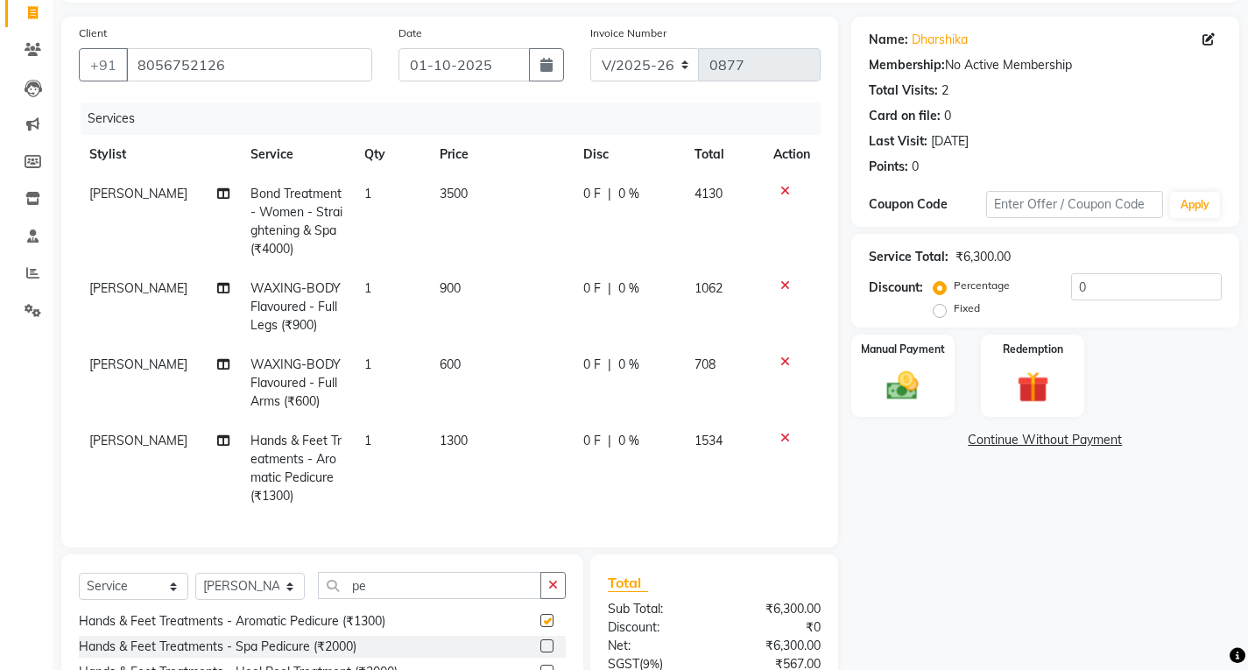
checkbox input "false"
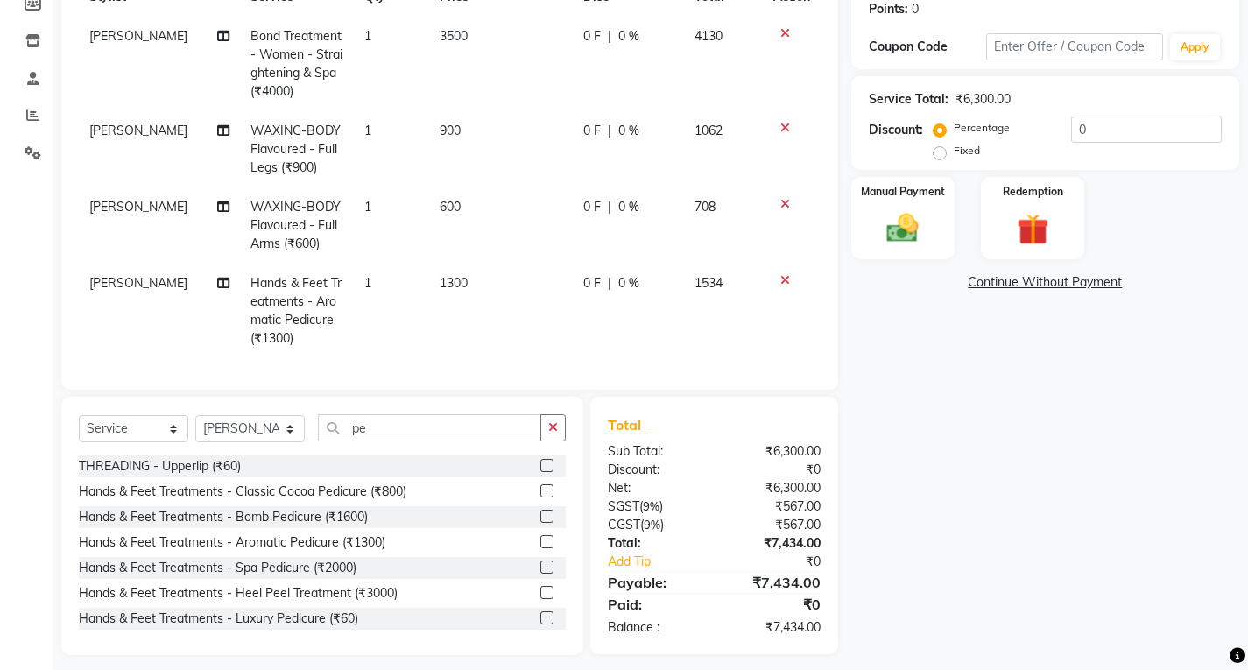
scroll to position [294, 0]
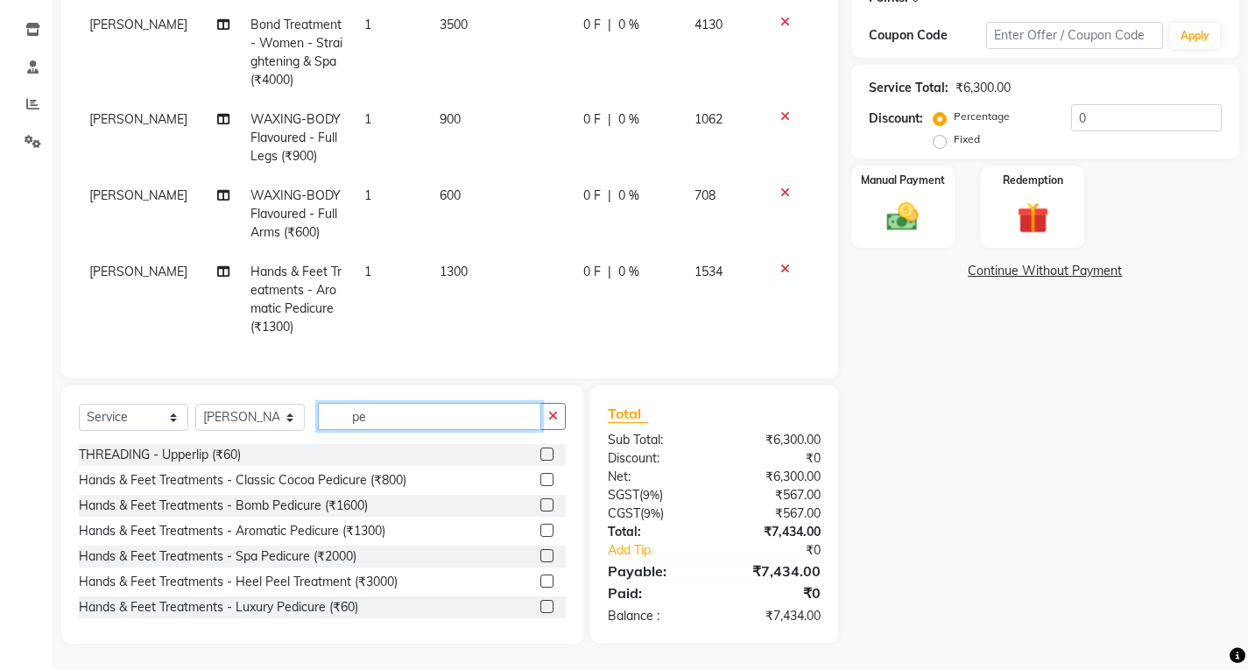
click at [377, 423] on input "pe" at bounding box center [429, 416] width 223 height 27
type input "p"
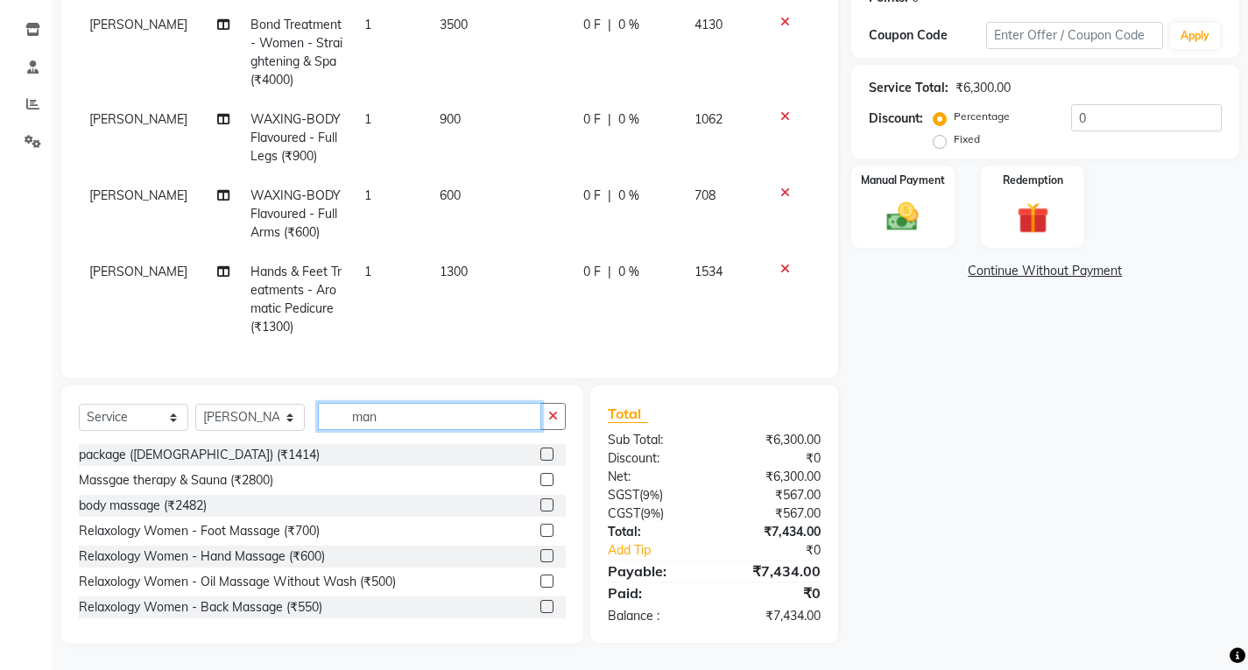
scroll to position [293, 0]
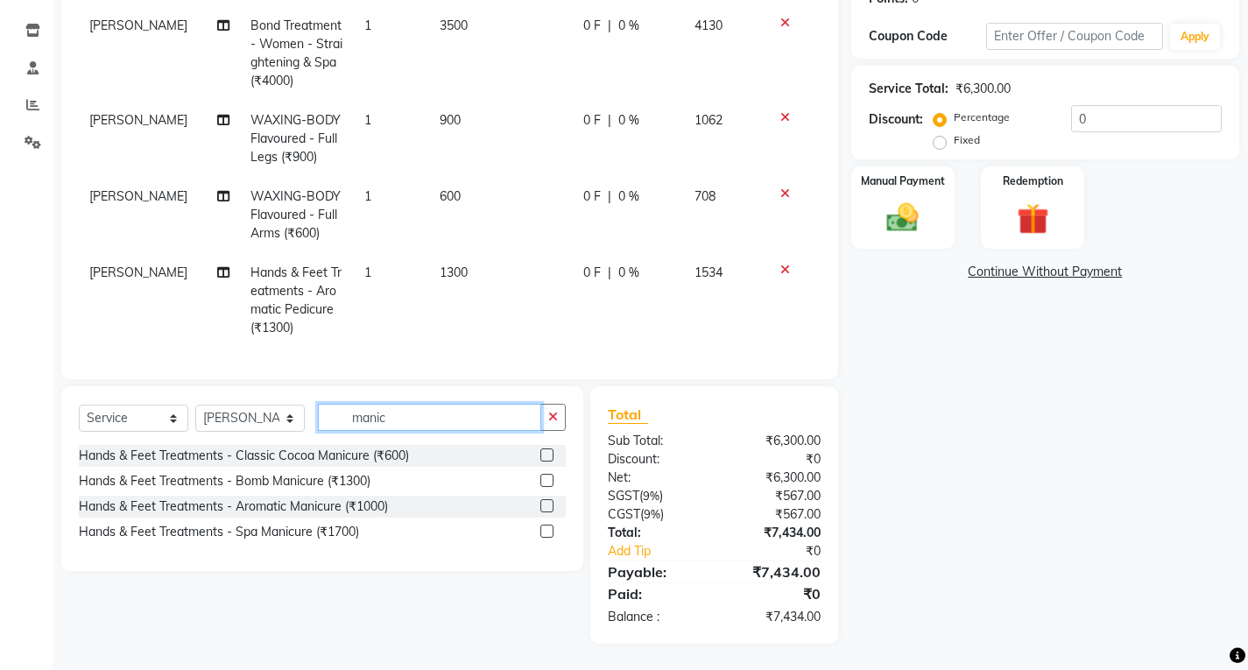
type input "manic"
click at [551, 505] on label at bounding box center [546, 505] width 13 height 13
click at [551, 505] on input "checkbox" at bounding box center [545, 506] width 11 height 11
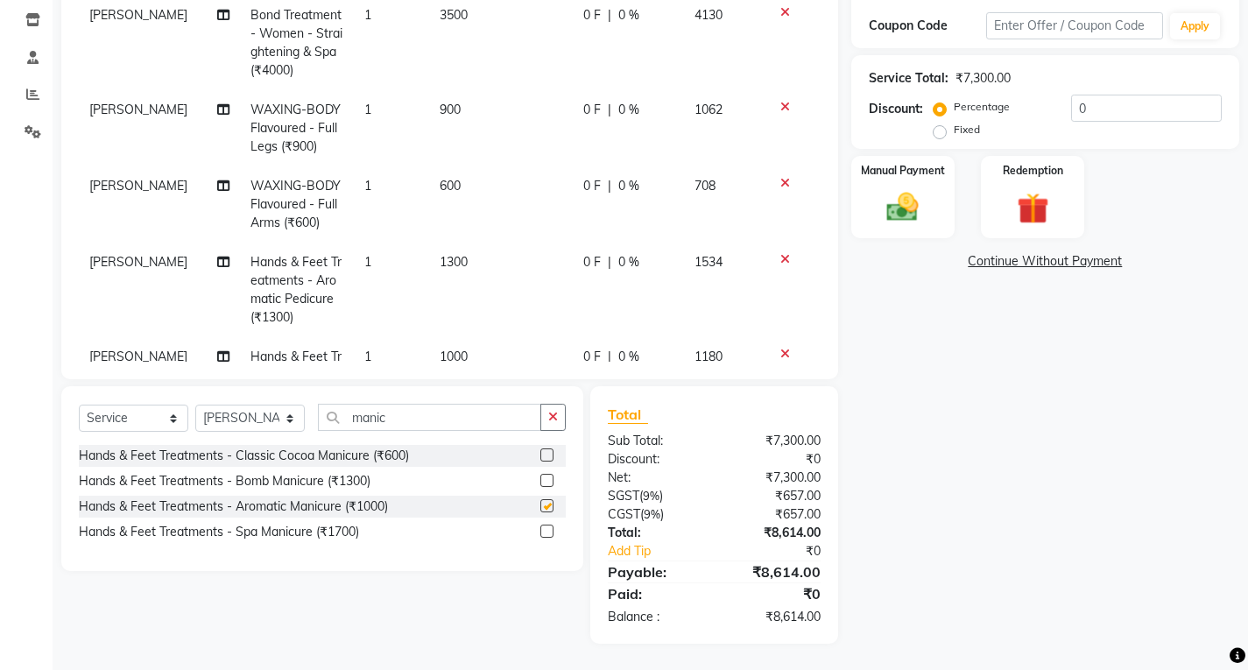
checkbox input "false"
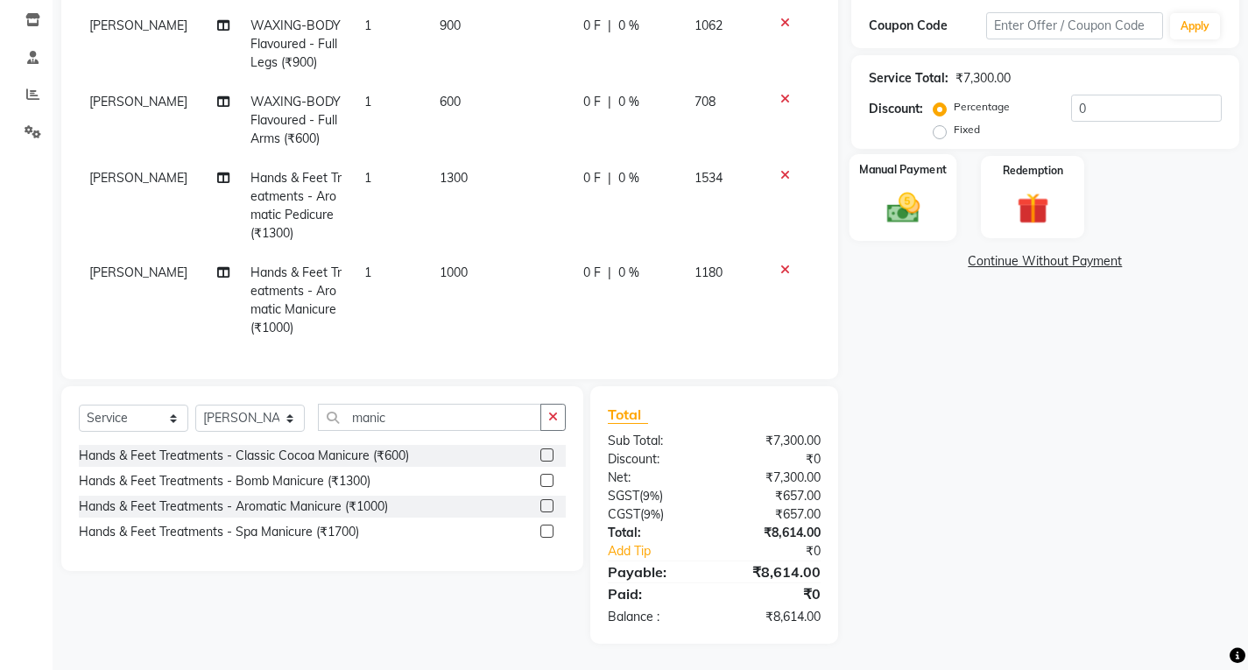
click at [925, 182] on div "Manual Payment" at bounding box center [902, 197] width 108 height 87
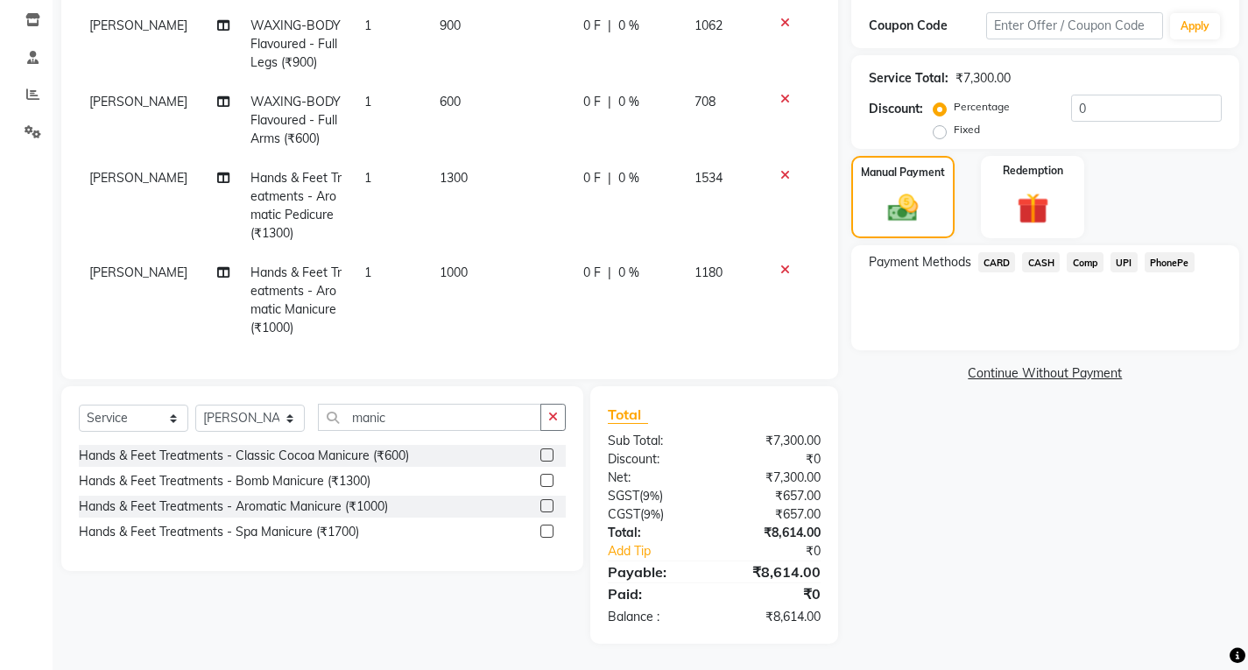
click at [1007, 260] on span "CARD" at bounding box center [997, 262] width 38 height 20
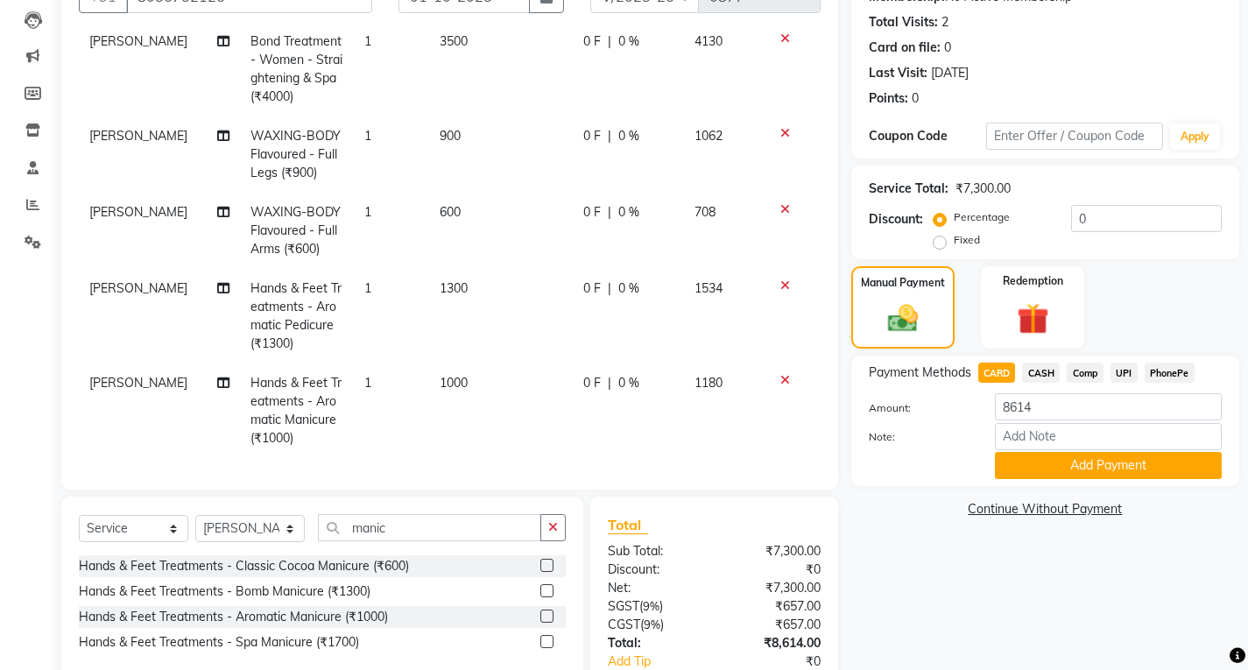
scroll to position [0, 0]
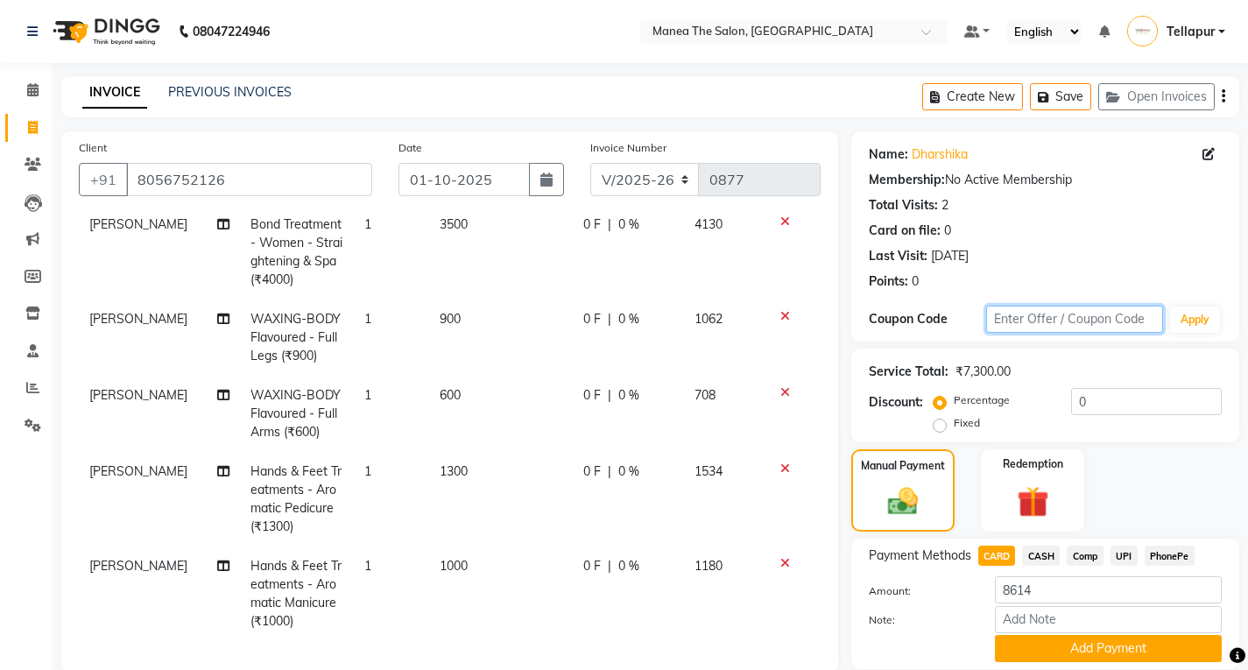
click at [1003, 314] on input "text" at bounding box center [1074, 319] width 177 height 27
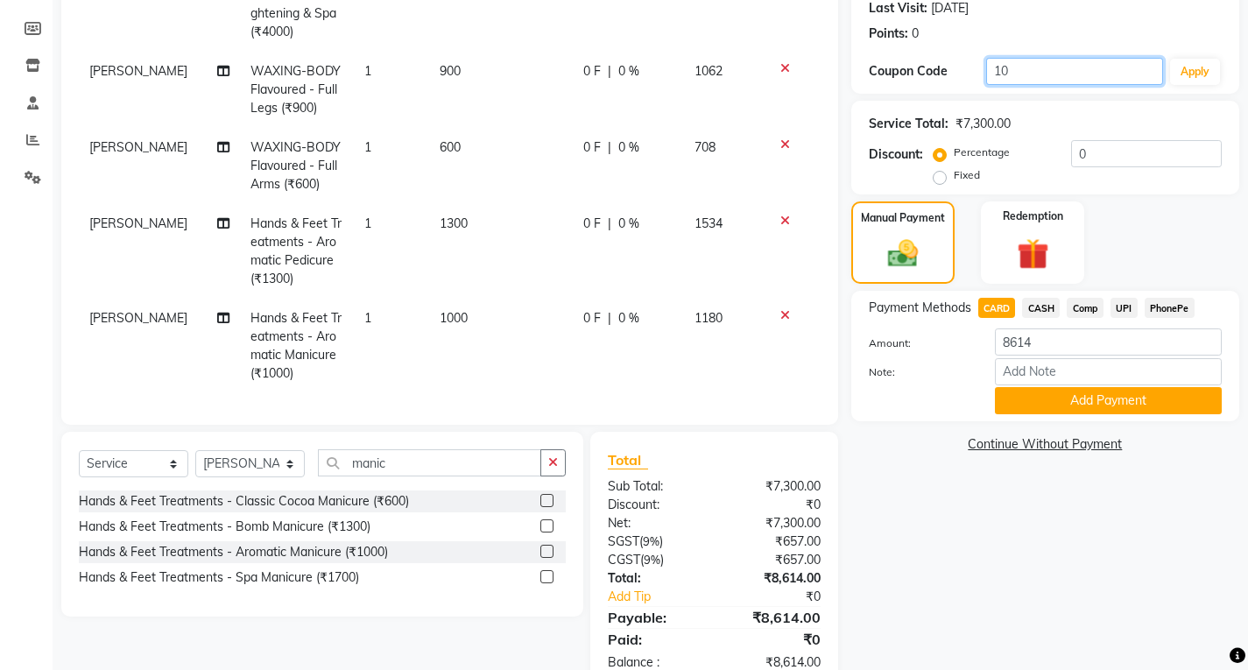
scroll to position [206, 0]
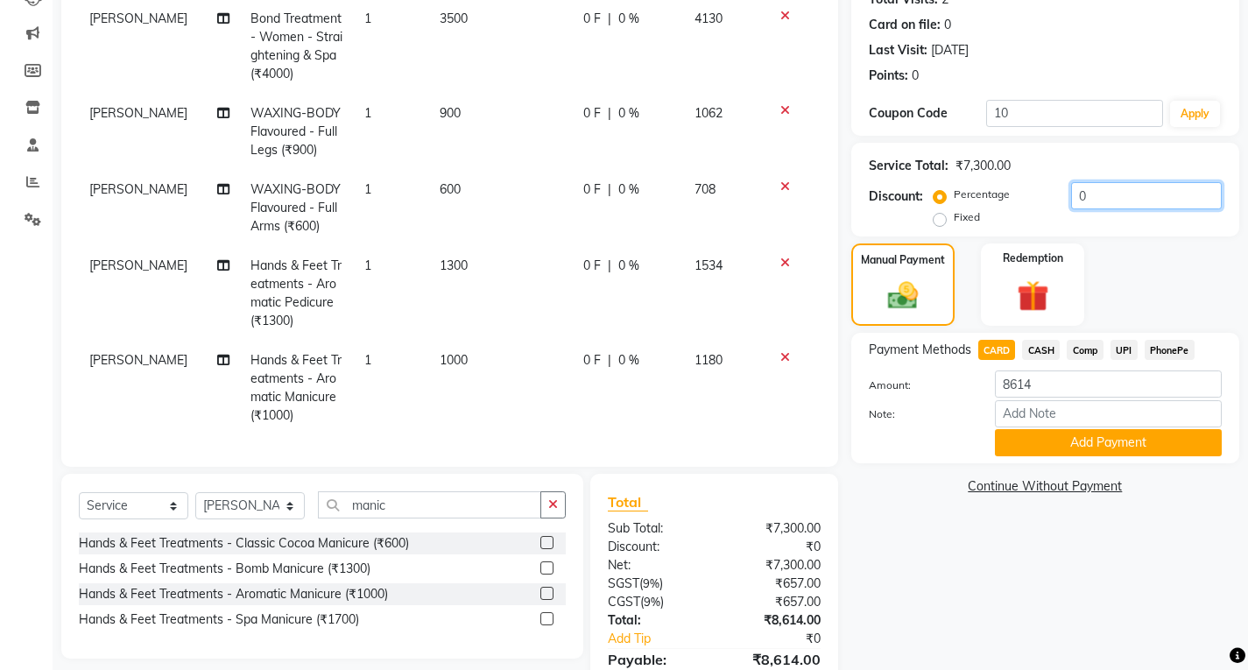
click at [1133, 205] on input "0" at bounding box center [1146, 195] width 151 height 27
click at [1025, 110] on input "10" at bounding box center [1074, 113] width 177 height 27
type input "1"
click at [1131, 200] on input "0" at bounding box center [1146, 195] width 151 height 27
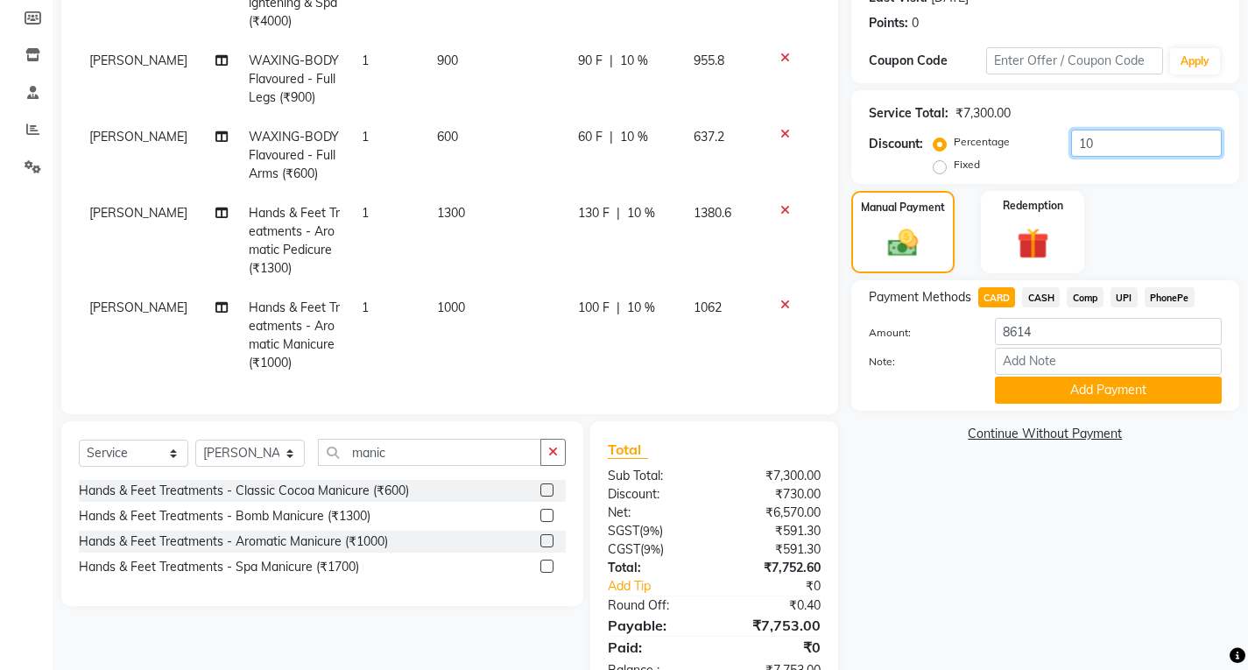
scroll to position [312, 0]
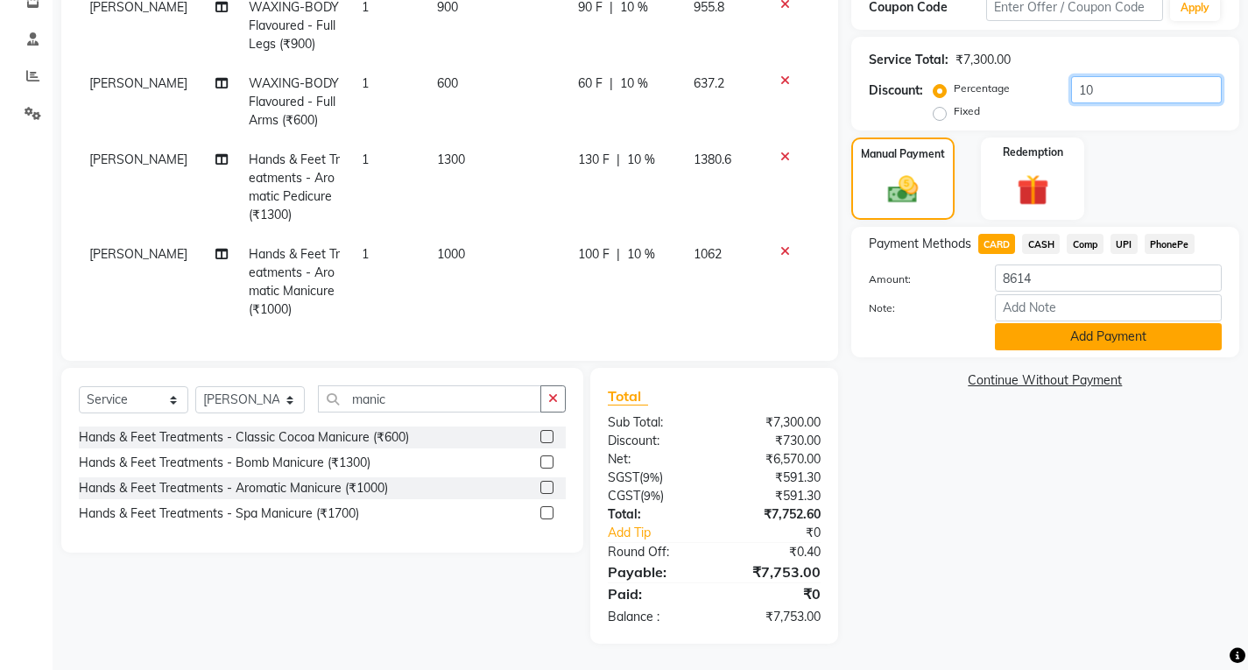
type input "10"
click at [1079, 342] on button "Add Payment" at bounding box center [1108, 336] width 227 height 27
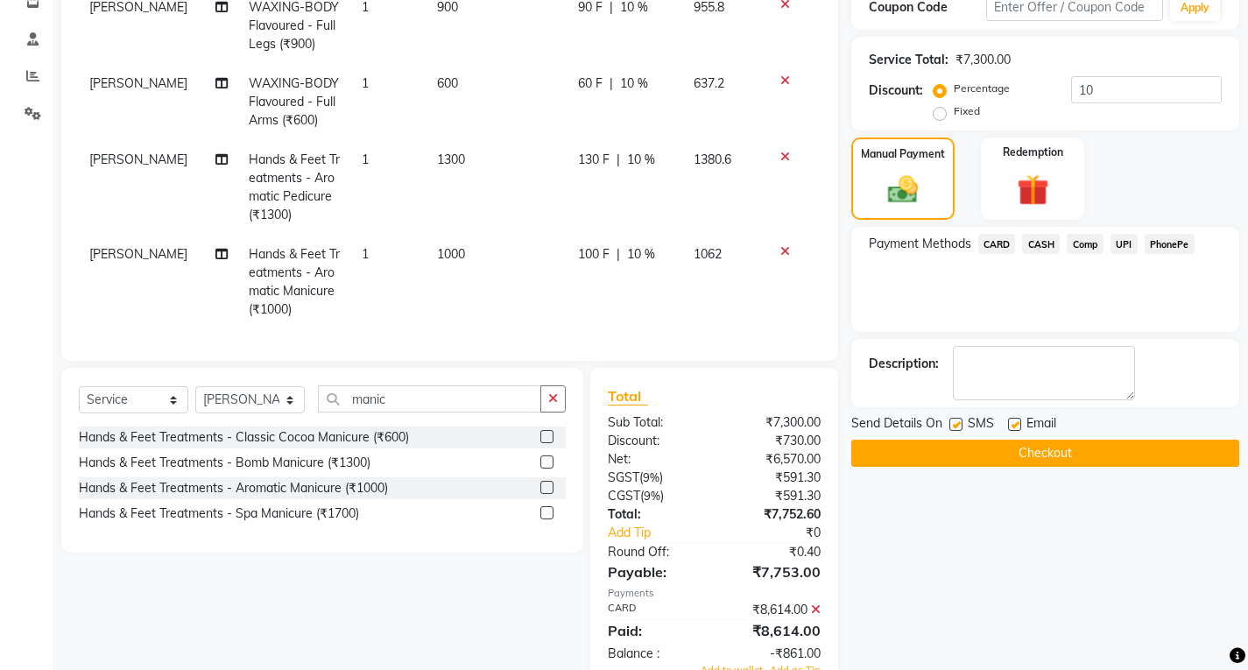
click at [1040, 456] on button "Checkout" at bounding box center [1045, 452] width 388 height 27
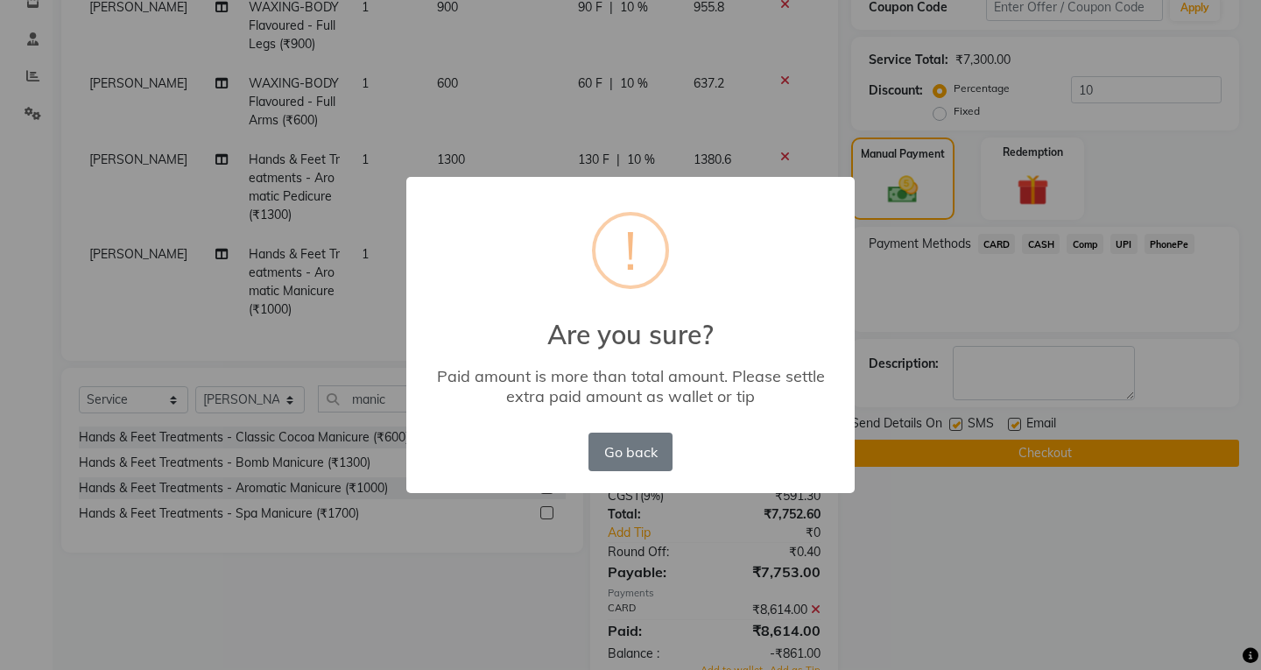
click at [961, 566] on div "× ! Are you sure? Paid amount is more than total amount. Please settle extra pa…" at bounding box center [630, 335] width 1261 height 670
click at [598, 453] on button "Go back" at bounding box center [630, 451] width 84 height 39
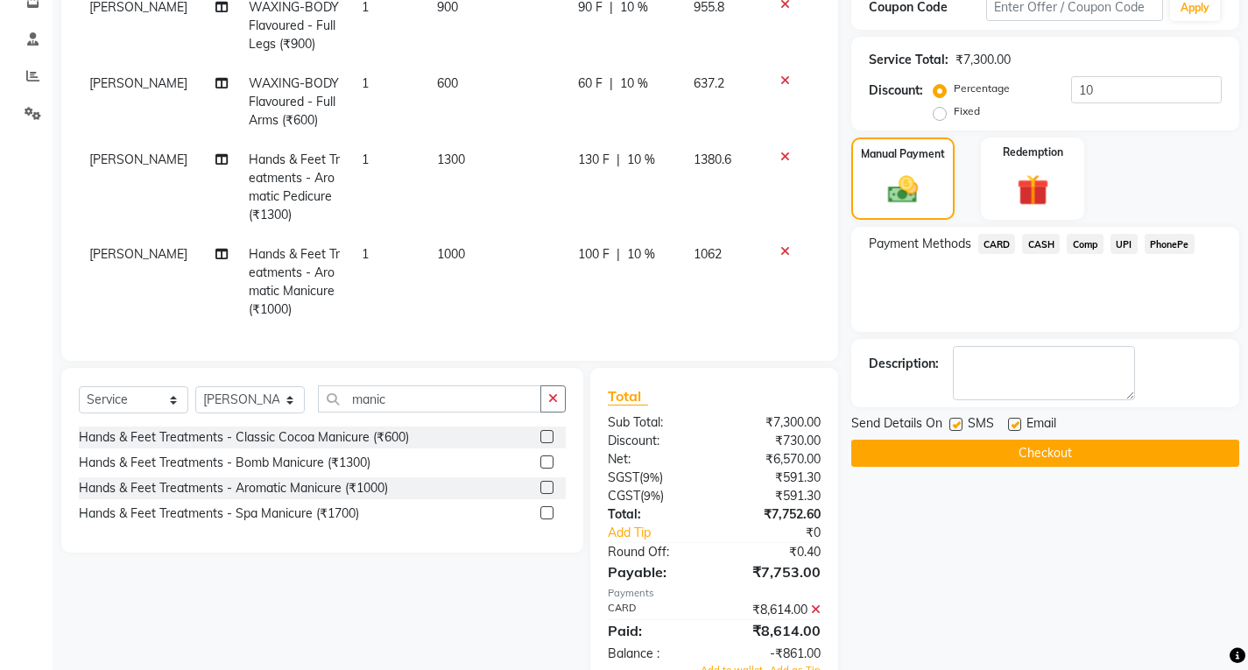
click at [1003, 240] on span "CARD" at bounding box center [997, 244] width 38 height 20
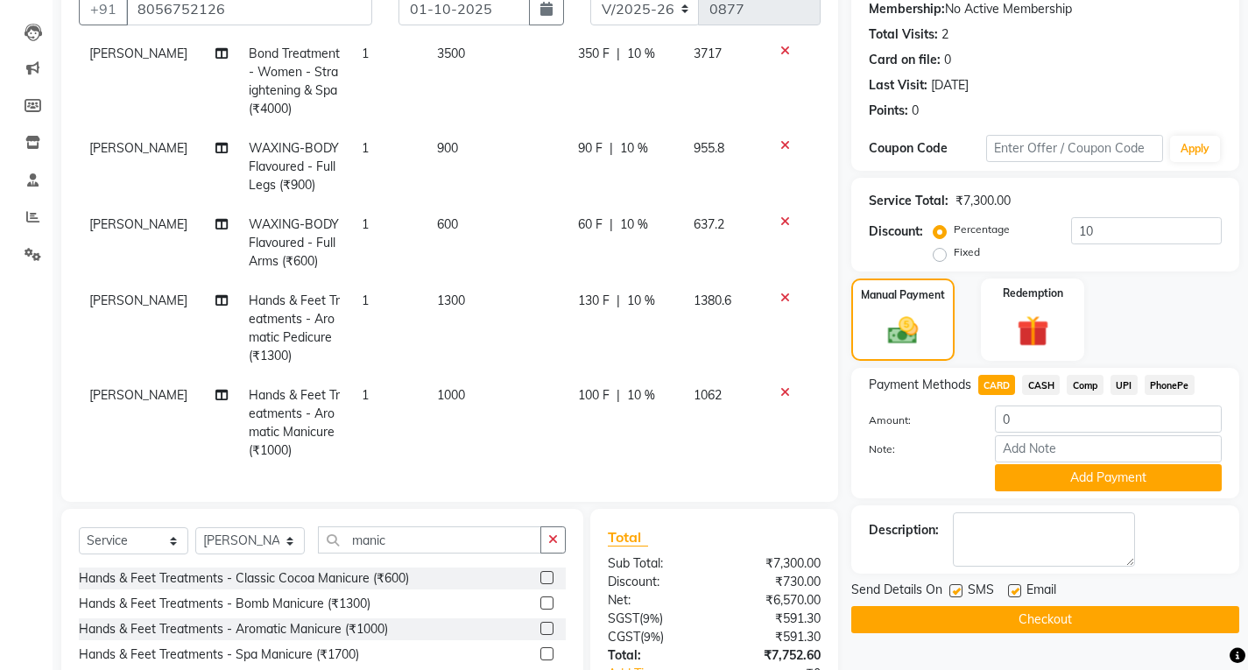
scroll to position [175, 0]
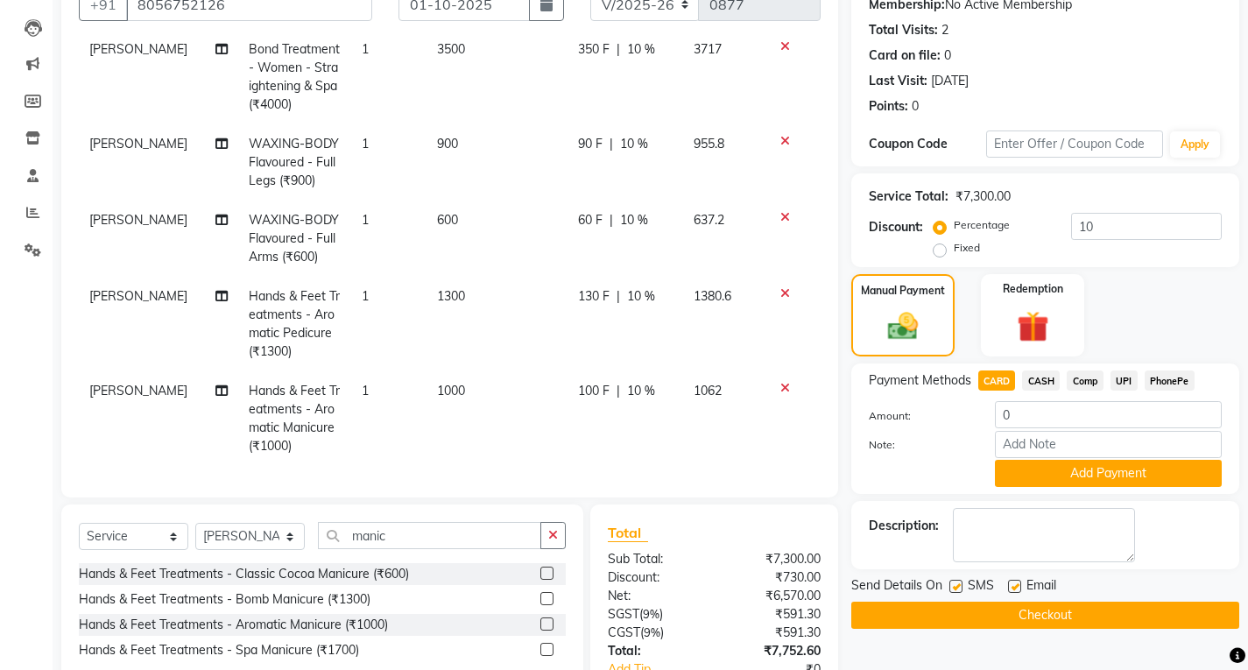
click at [105, 382] on td "[PERSON_NAME]" at bounding box center [158, 418] width 159 height 95
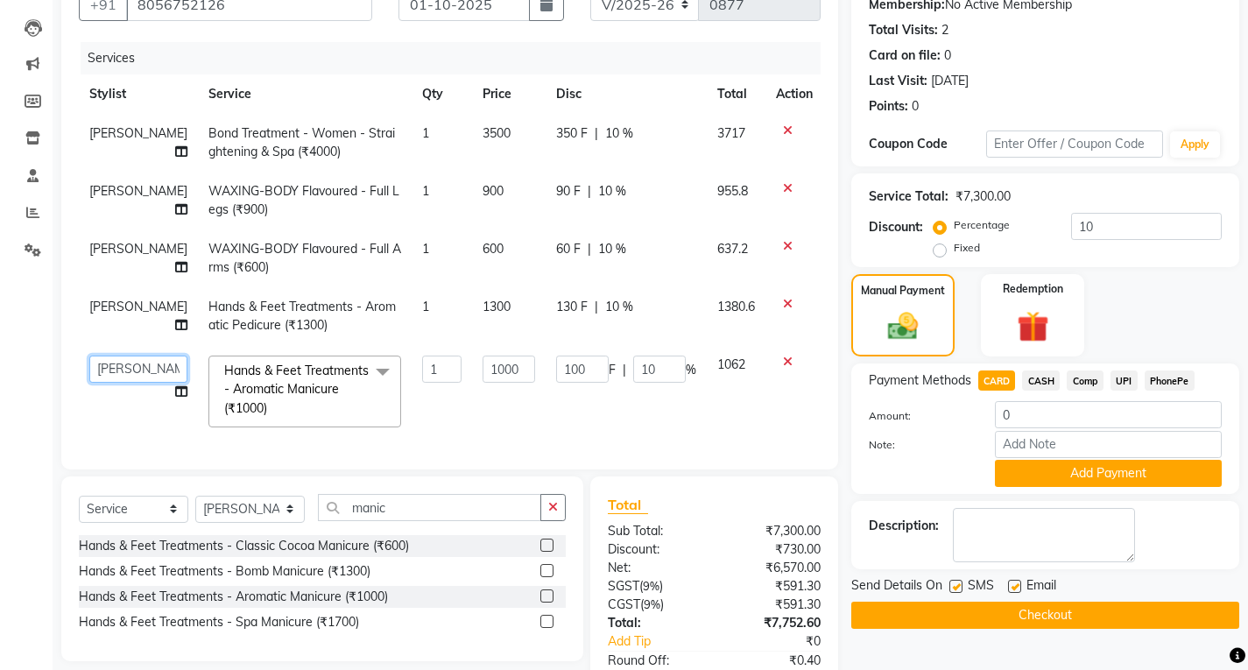
click at [110, 368] on select "Ali Manasa" at bounding box center [138, 368] width 98 height 27
select select "85451"
click at [101, 313] on span "[PERSON_NAME]" at bounding box center [138, 307] width 98 height 16
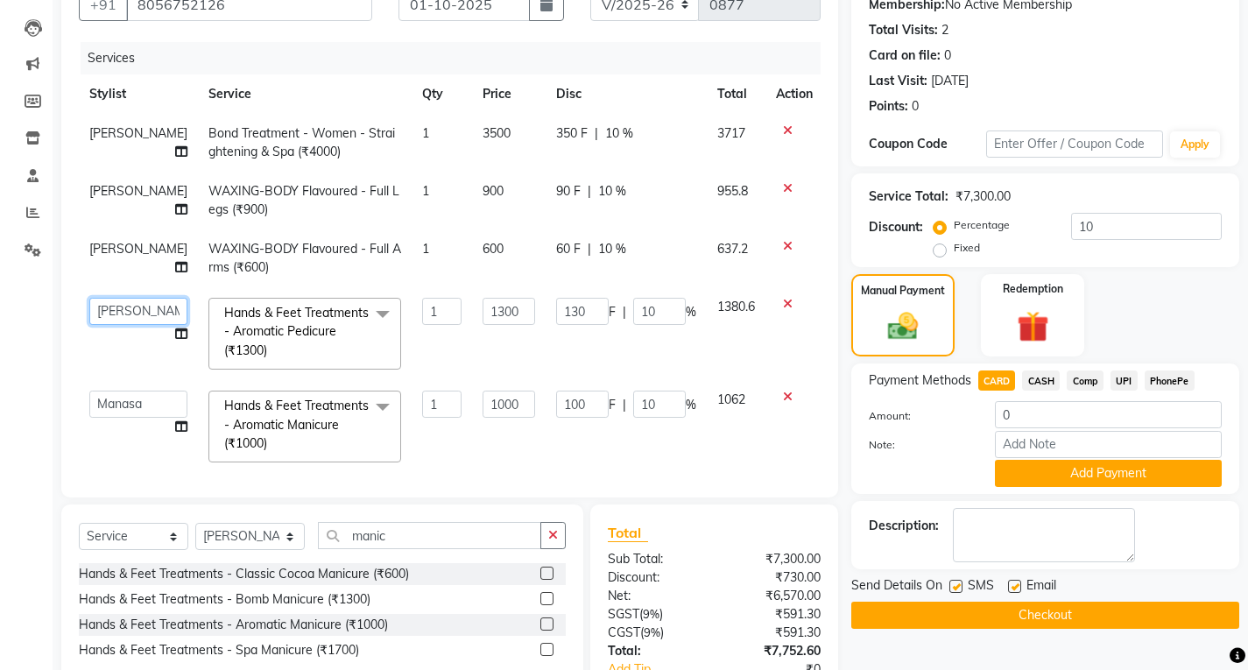
click at [103, 316] on select "Ali Manasa" at bounding box center [138, 311] width 98 height 27
select select "85451"
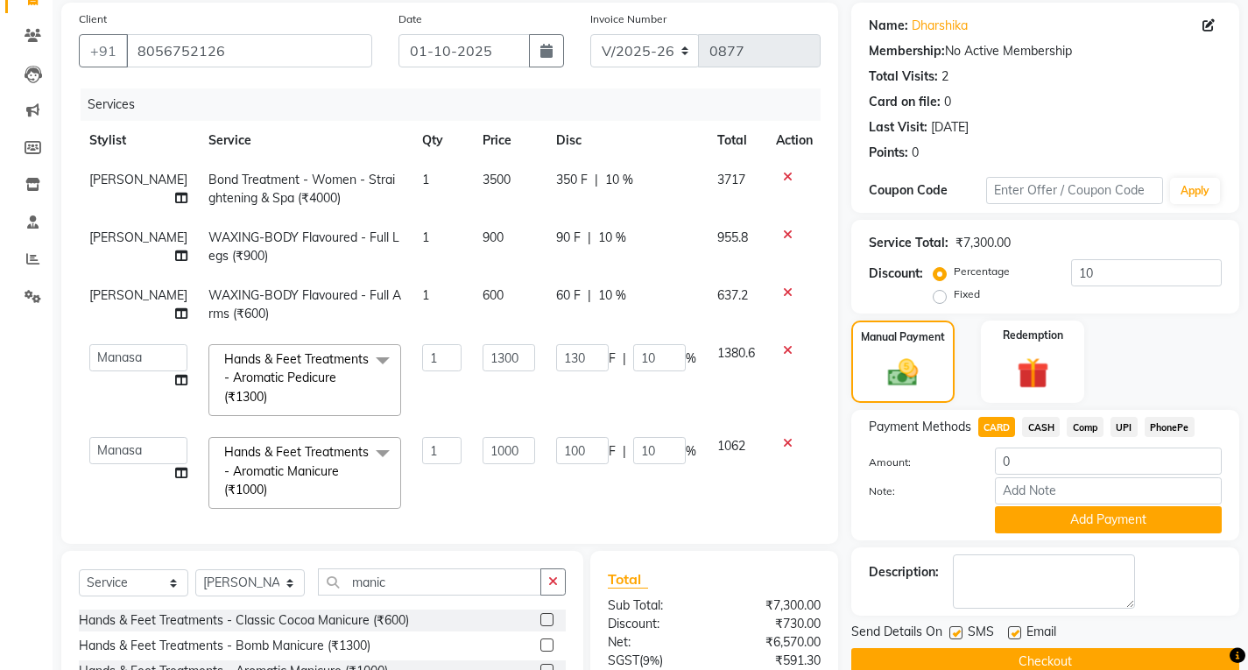
scroll to position [88, 0]
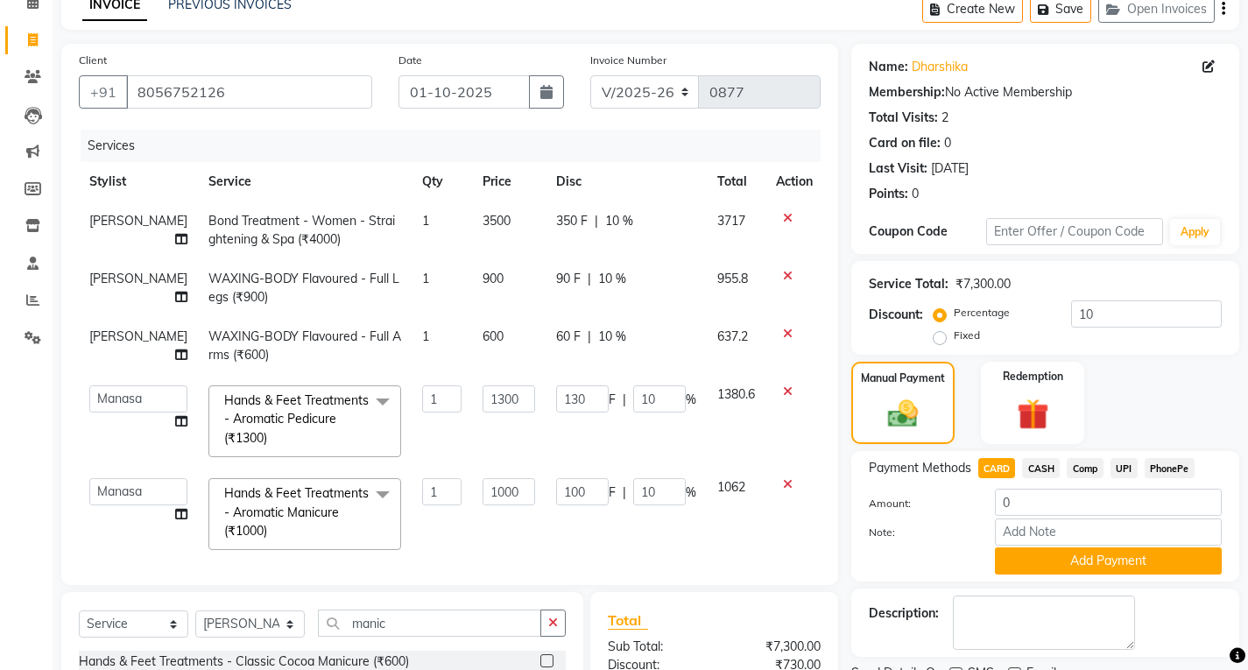
click at [109, 334] on td "[PERSON_NAME]" at bounding box center [138, 346] width 119 height 58
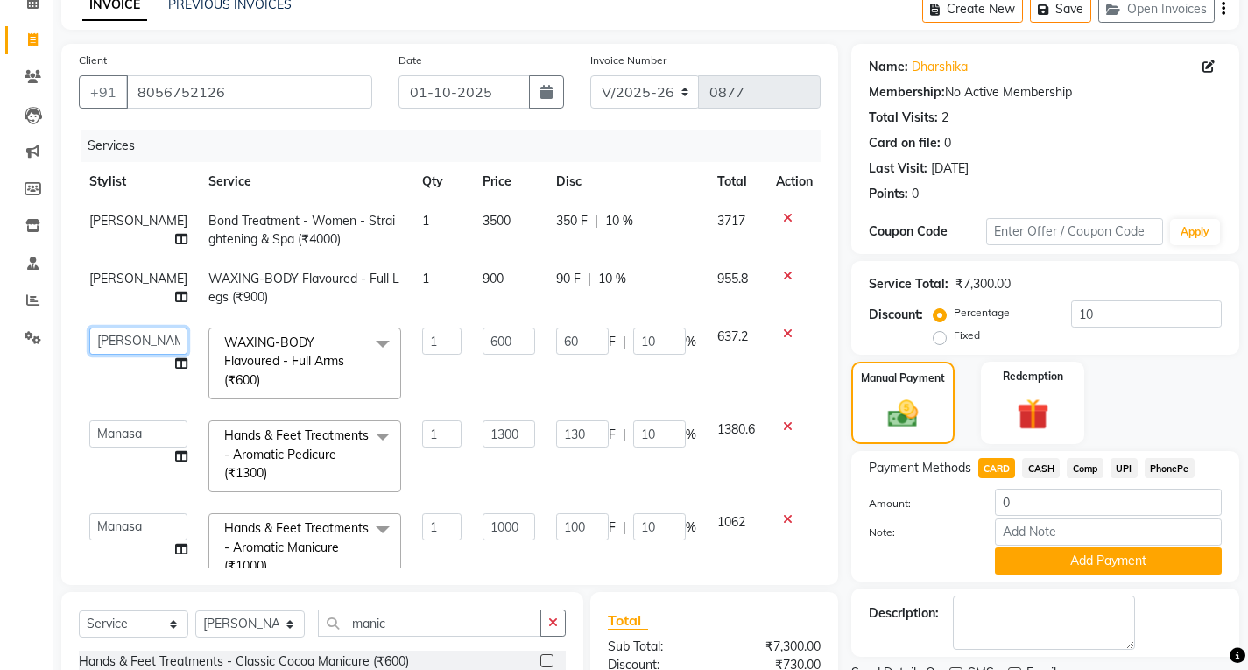
click at [99, 346] on select "Ali Manasa" at bounding box center [138, 340] width 98 height 27
select select "85451"
click at [95, 284] on span "[PERSON_NAME]" at bounding box center [138, 279] width 98 height 16
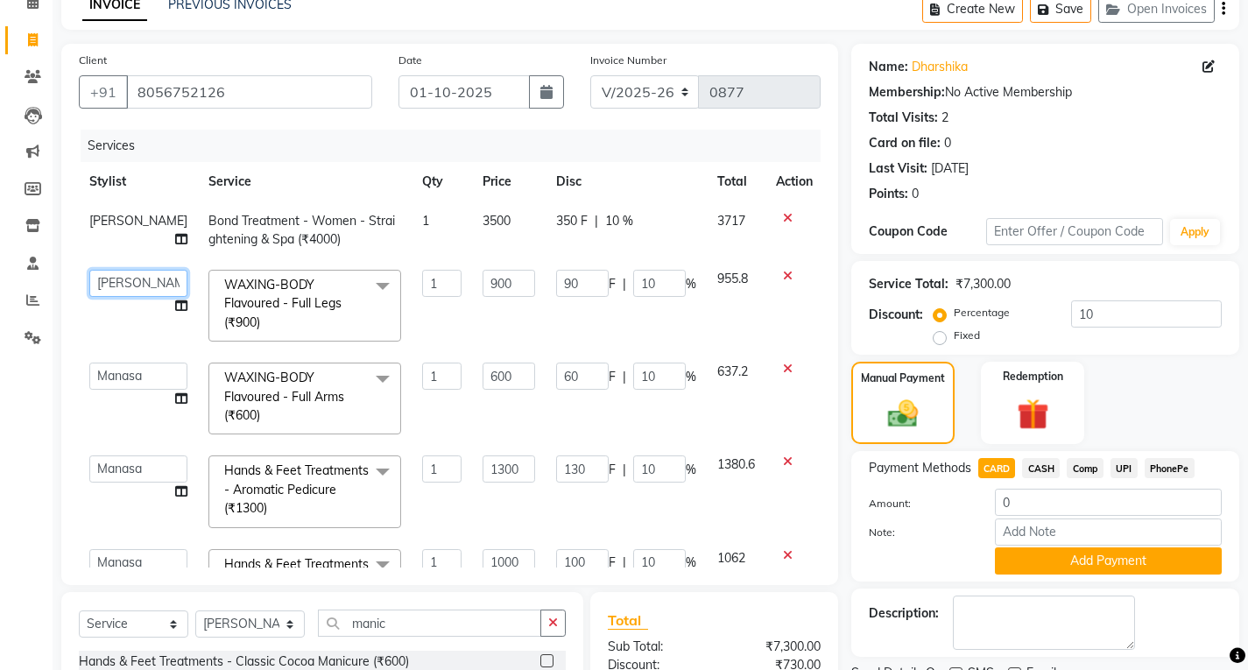
click at [95, 292] on select "Ali Manasa" at bounding box center [138, 283] width 98 height 27
select select "85451"
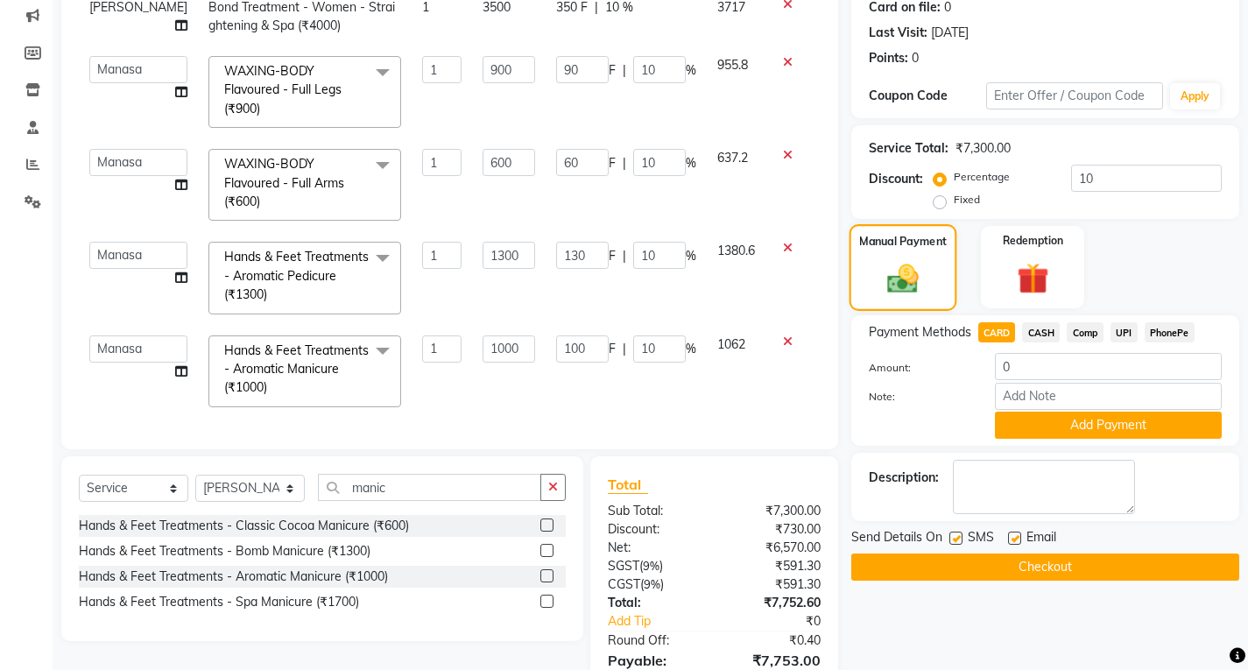
scroll to position [350, 0]
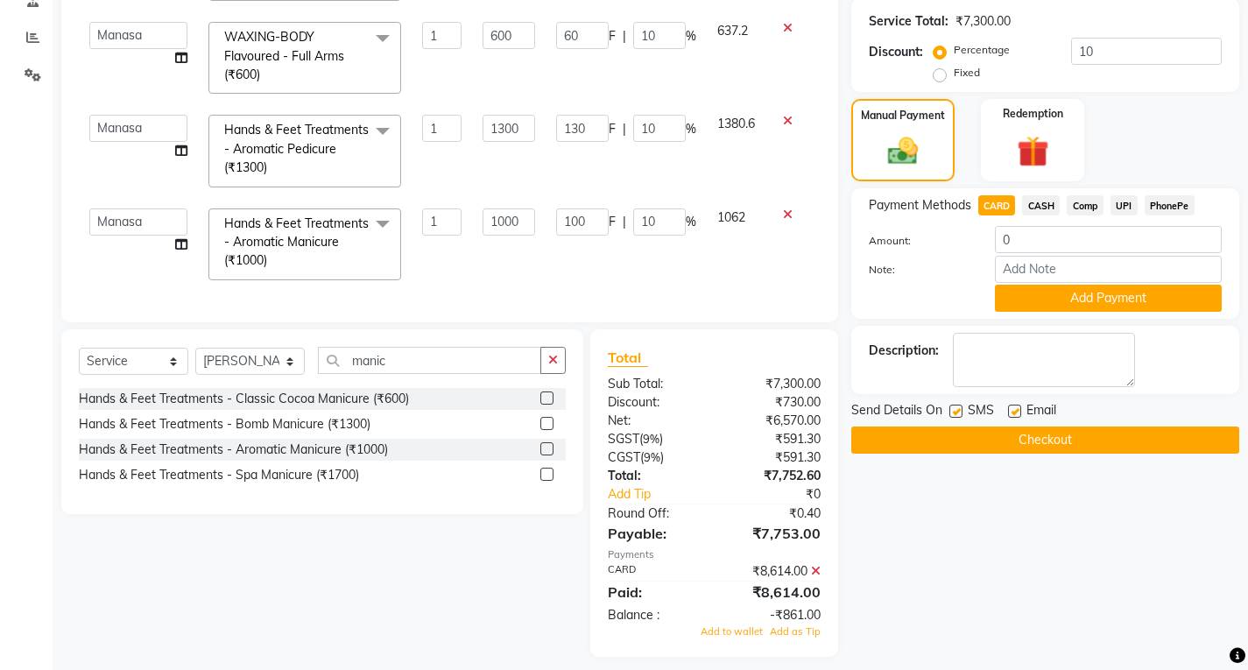
click at [988, 198] on span "CARD" at bounding box center [997, 205] width 38 height 20
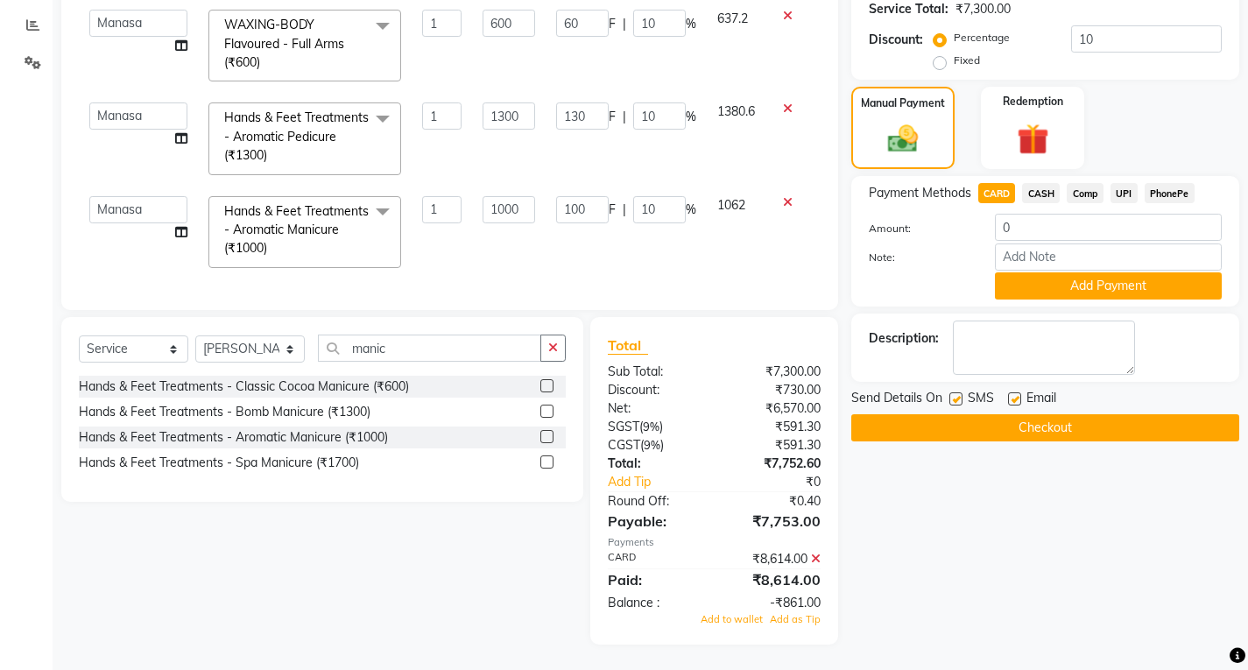
scroll to position [363, 0]
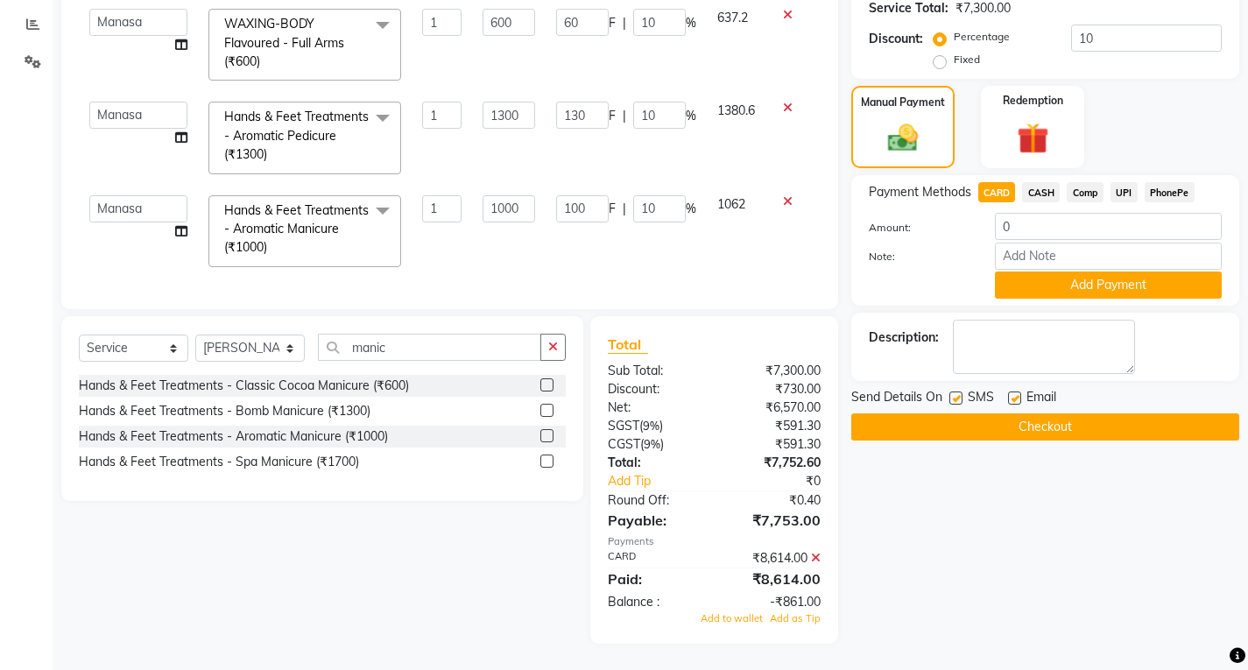
click at [813, 558] on icon at bounding box center [816, 558] width 10 height 12
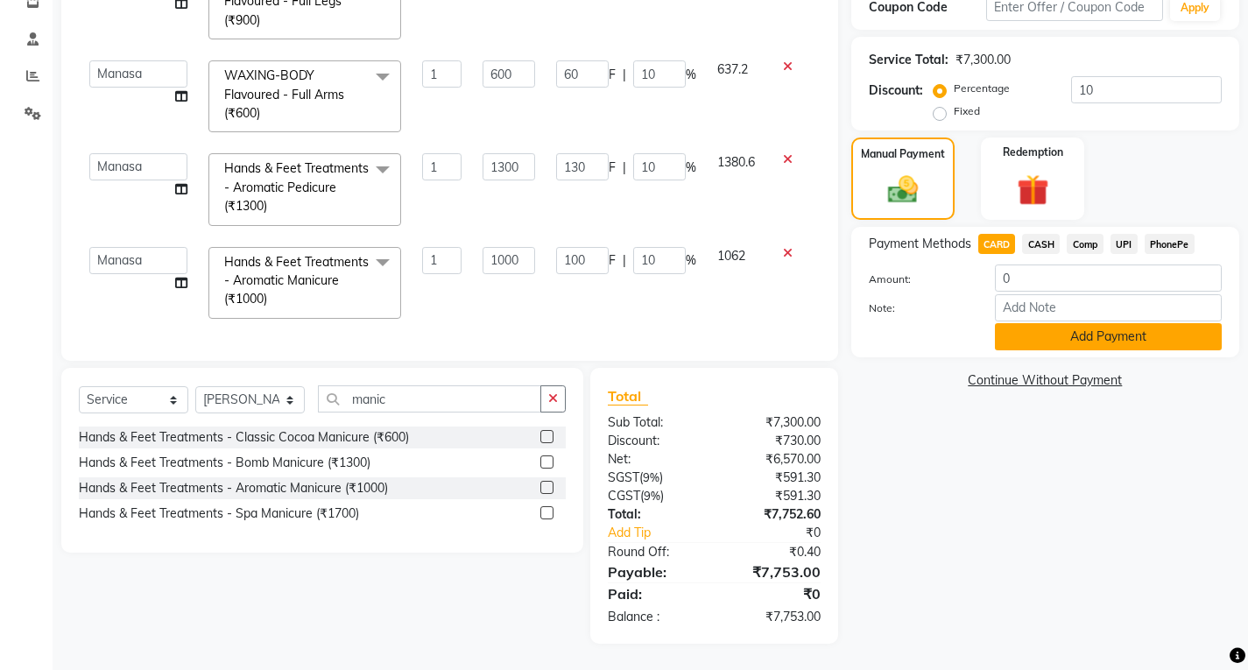
click at [1140, 334] on button "Add Payment" at bounding box center [1108, 336] width 227 height 27
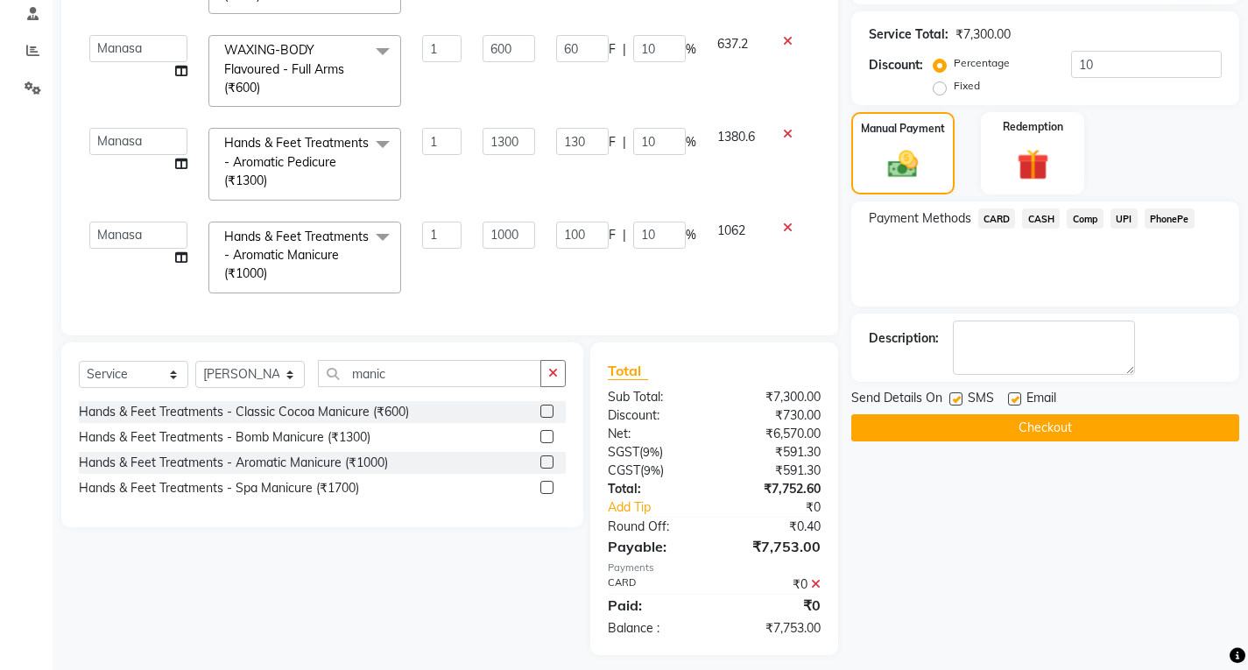
scroll to position [348, 0]
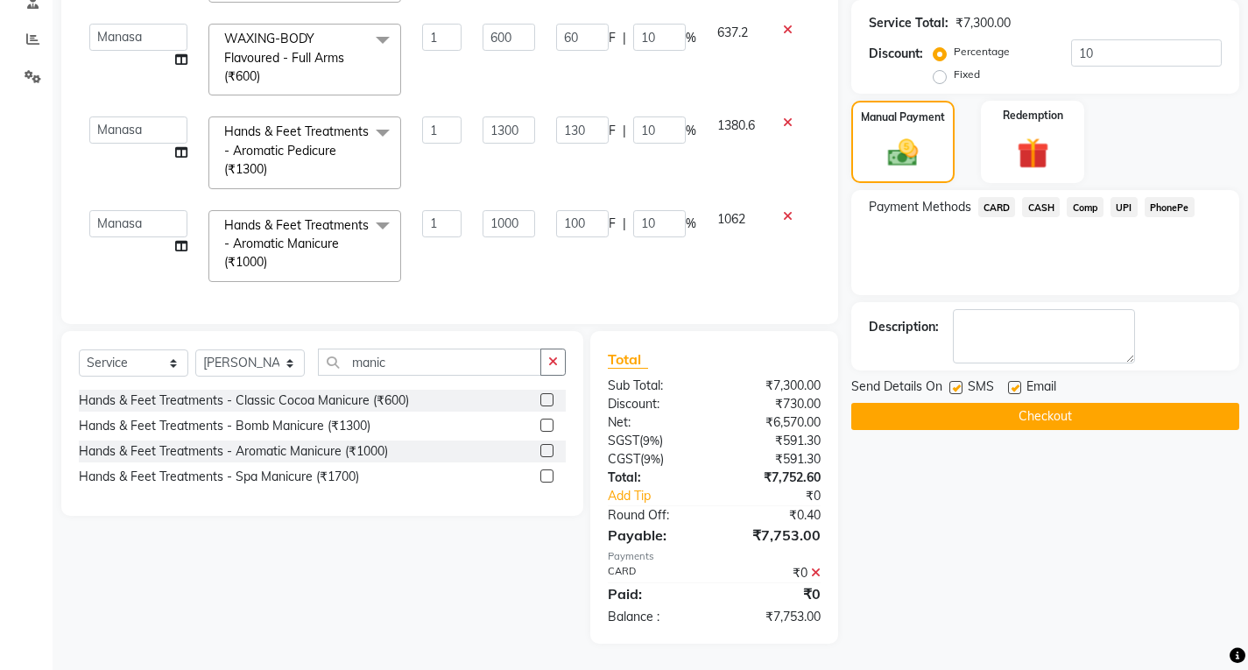
click at [1025, 417] on button "Checkout" at bounding box center [1045, 416] width 388 height 27
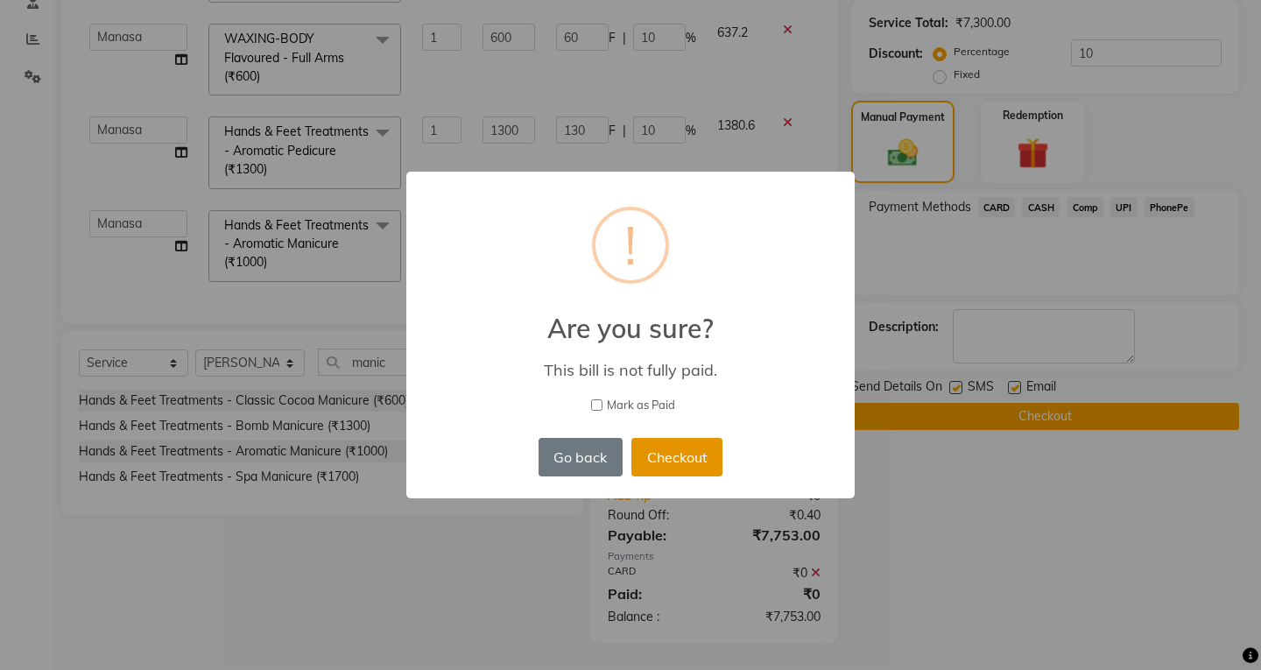
click at [678, 456] on button "Checkout" at bounding box center [676, 457] width 91 height 39
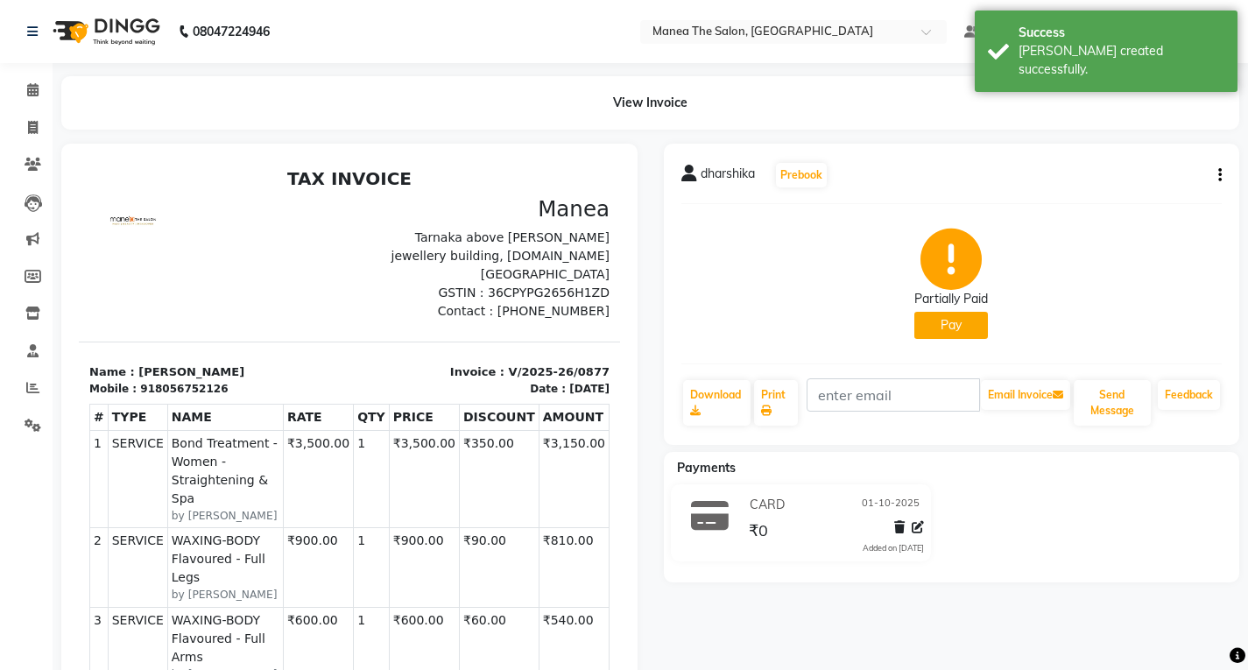
click at [954, 321] on button "Pay" at bounding box center [951, 325] width 74 height 27
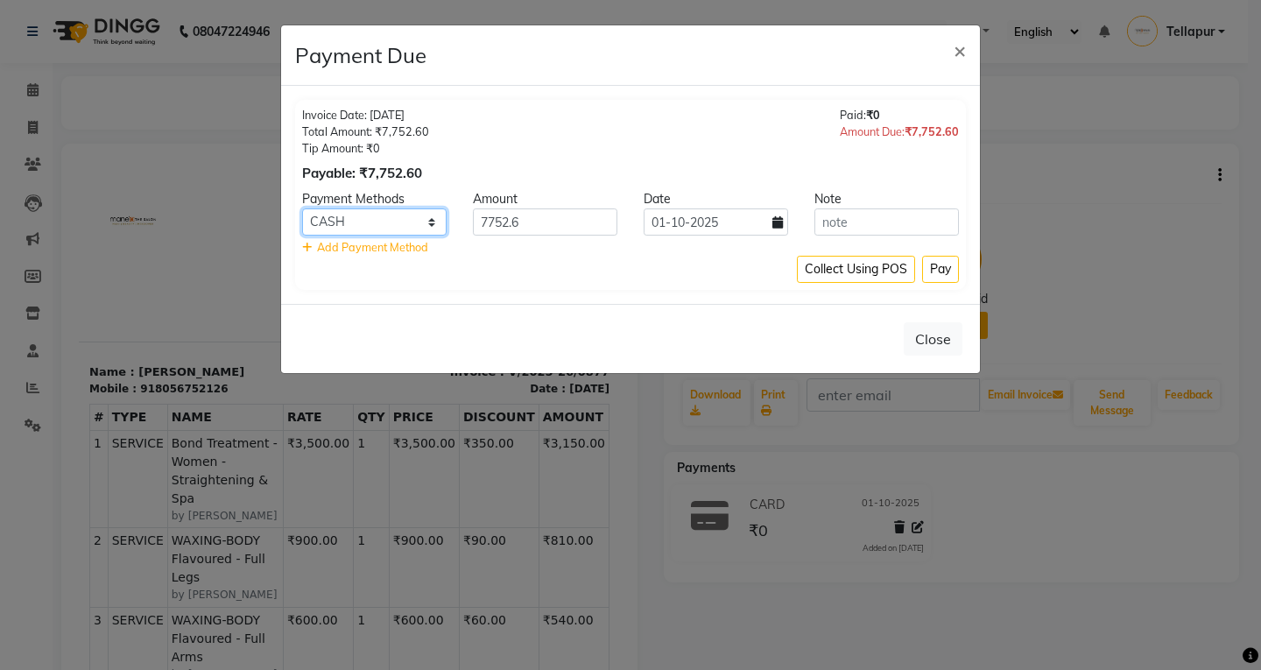
click at [362, 221] on select "CARD CASH Comp UPI PhonePe" at bounding box center [374, 221] width 144 height 27
select select "2"
click at [302, 208] on select "CARD CASH Comp UPI PhonePe" at bounding box center [374, 221] width 144 height 27
click at [941, 348] on button "Close" at bounding box center [932, 338] width 59 height 33
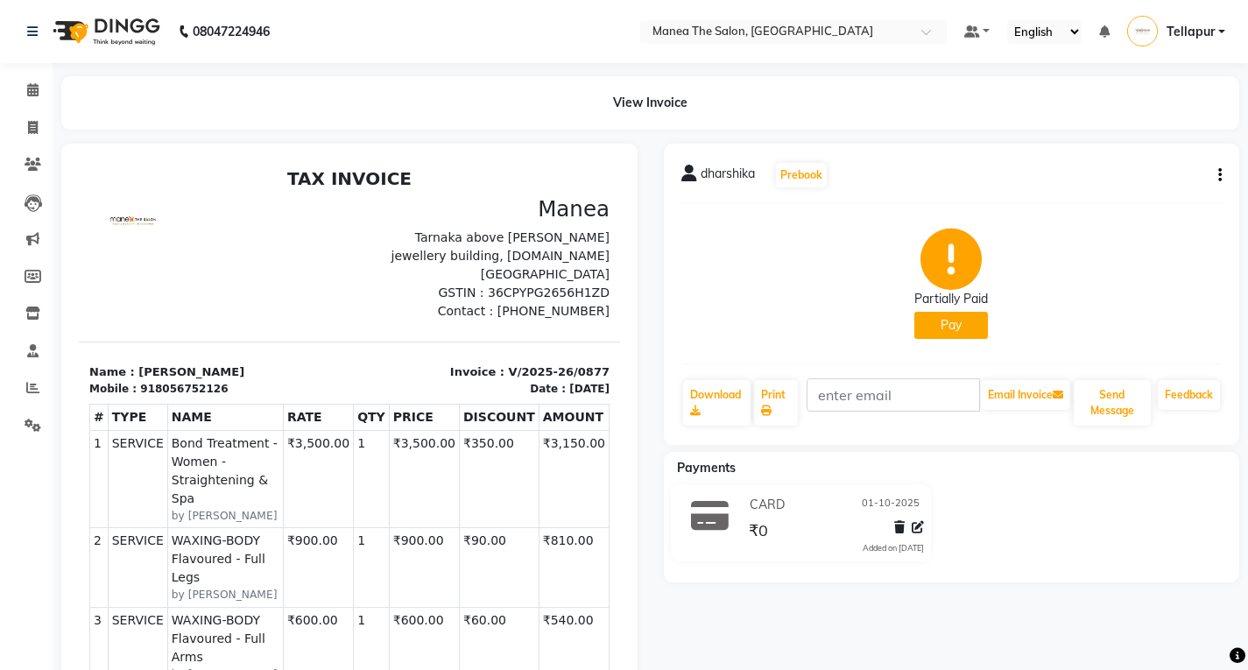
click at [954, 329] on button "Pay" at bounding box center [951, 325] width 74 height 27
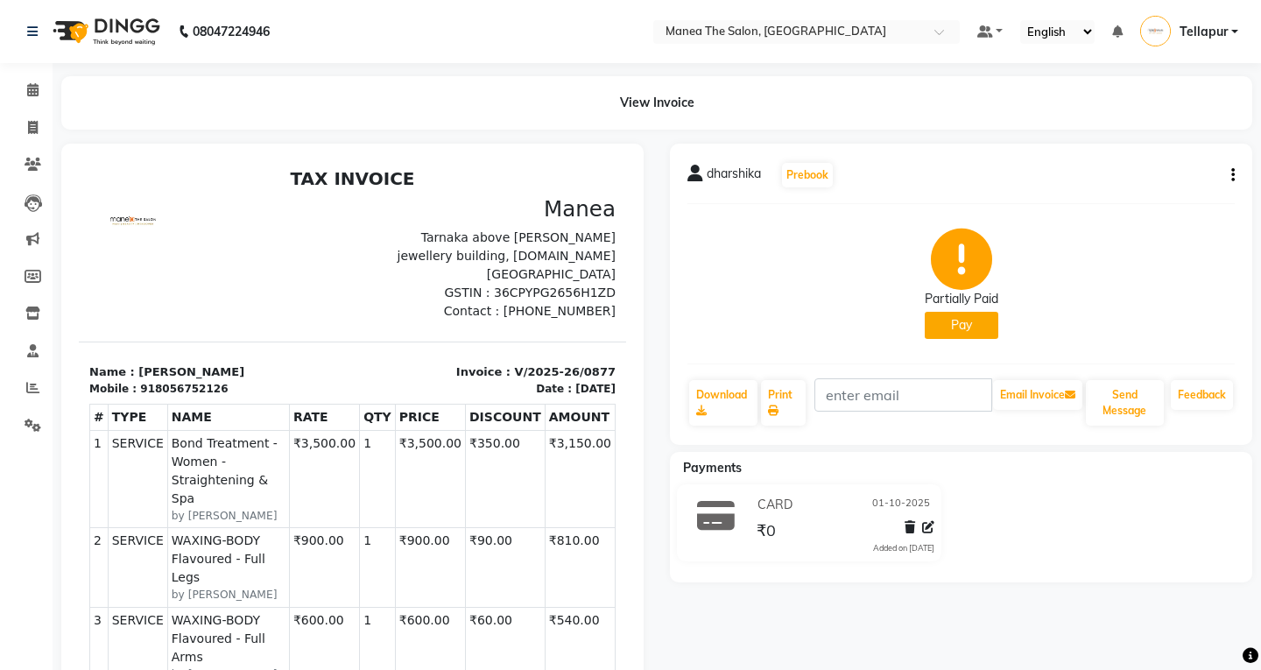
select select "1"
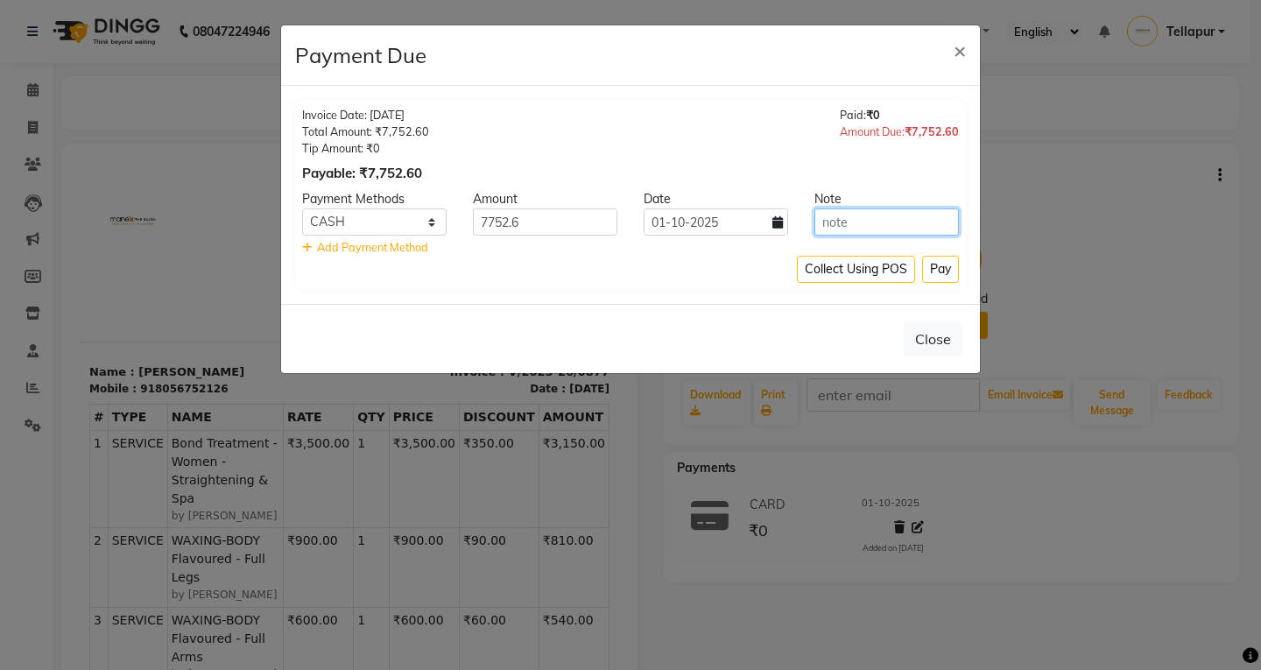
click at [888, 228] on input "text" at bounding box center [886, 221] width 144 height 27
click at [835, 207] on div "Note" at bounding box center [886, 199] width 171 height 18
click at [840, 216] on input "text" at bounding box center [886, 221] width 144 height 27
click at [932, 269] on button "Pay" at bounding box center [940, 269] width 37 height 27
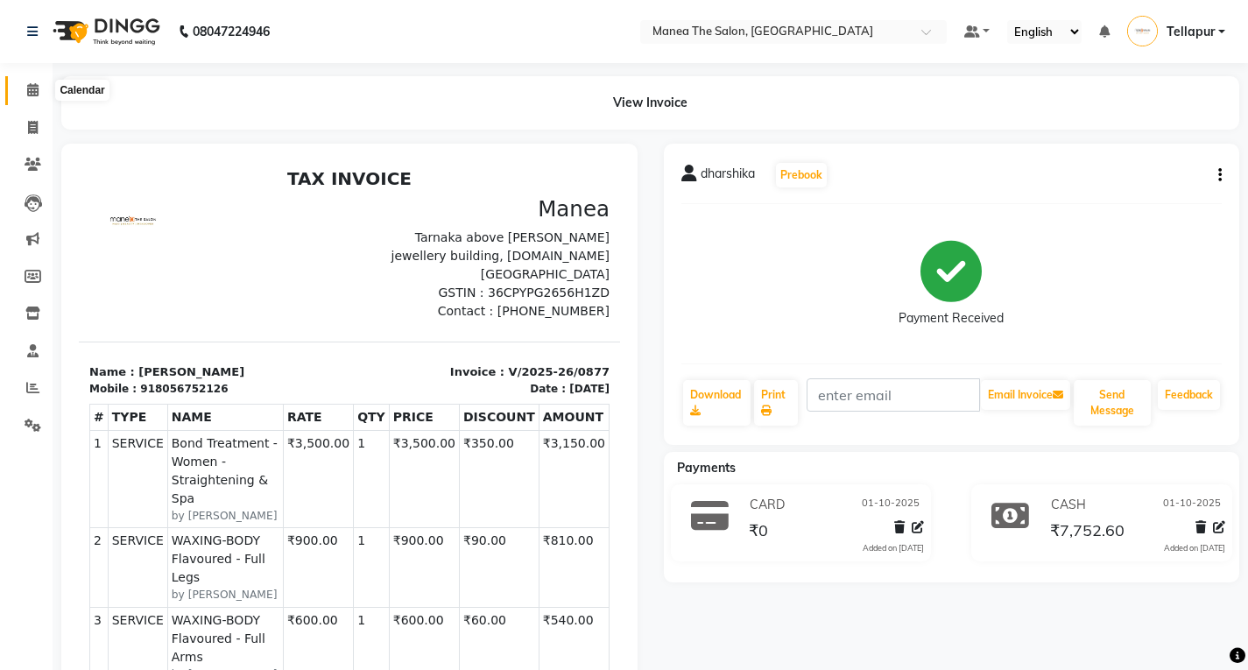
click at [27, 88] on icon at bounding box center [32, 89] width 11 height 13
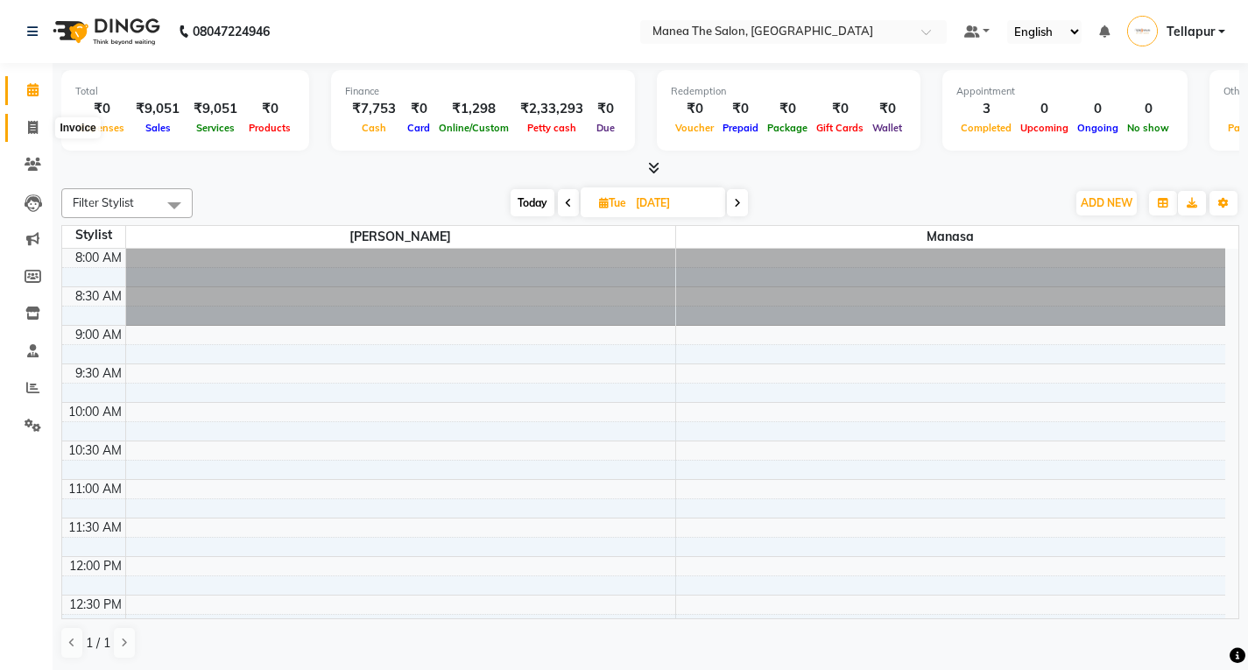
click at [40, 133] on span at bounding box center [33, 128] width 31 height 20
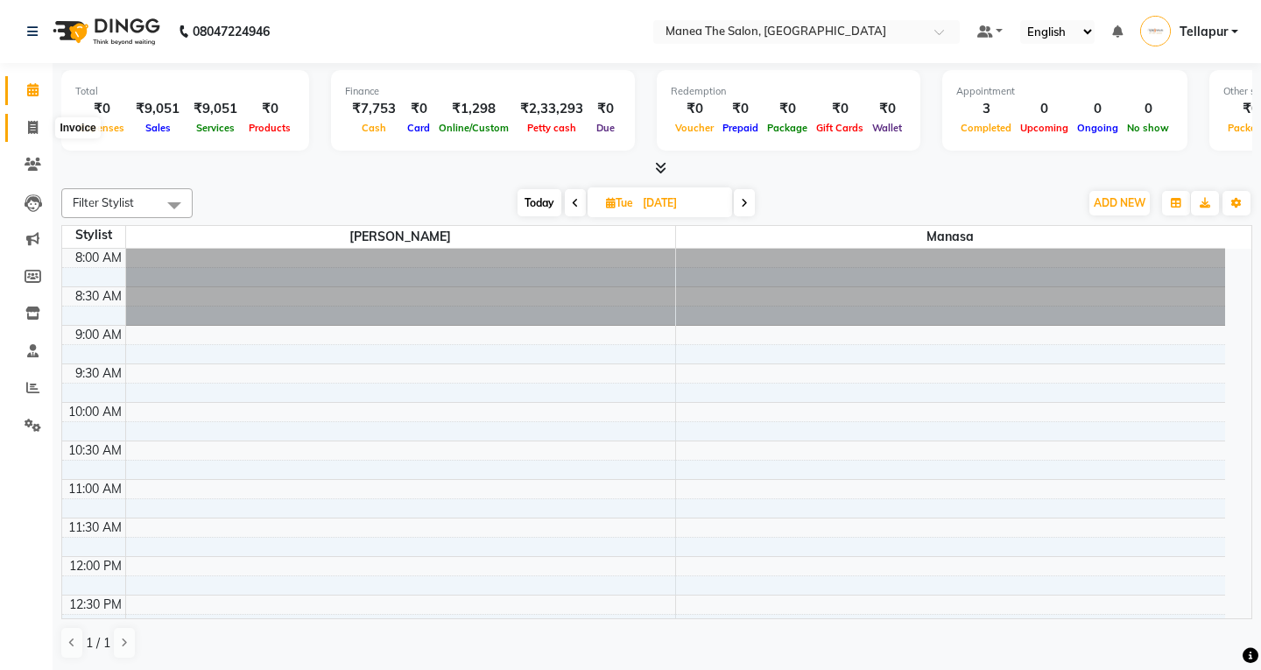
select select "service"
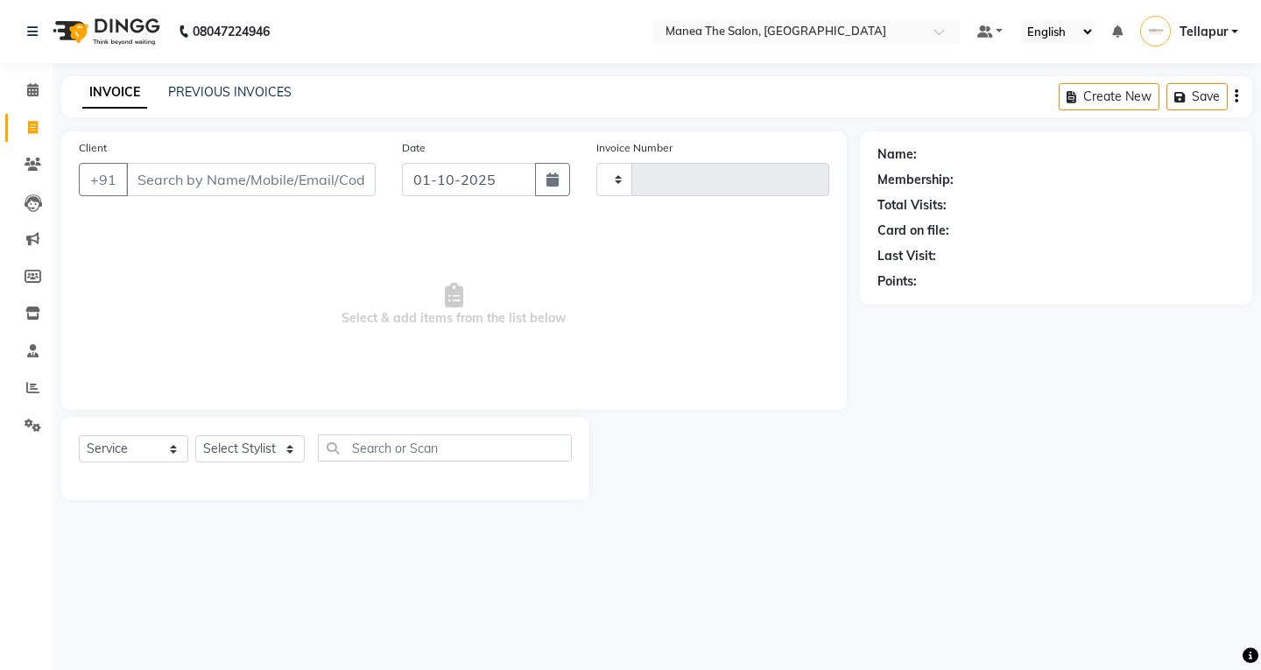
type input "0878"
select select "6085"
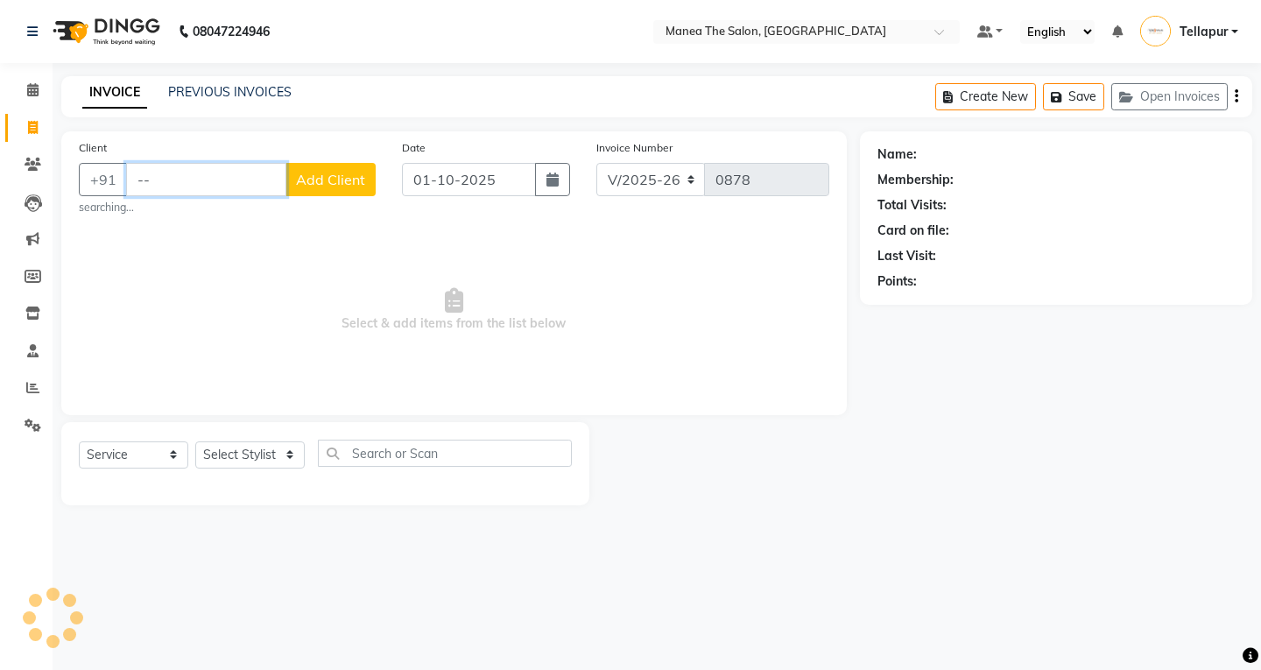
type input "-"
